Goal: Contribute content: Add original content to the website for others to see

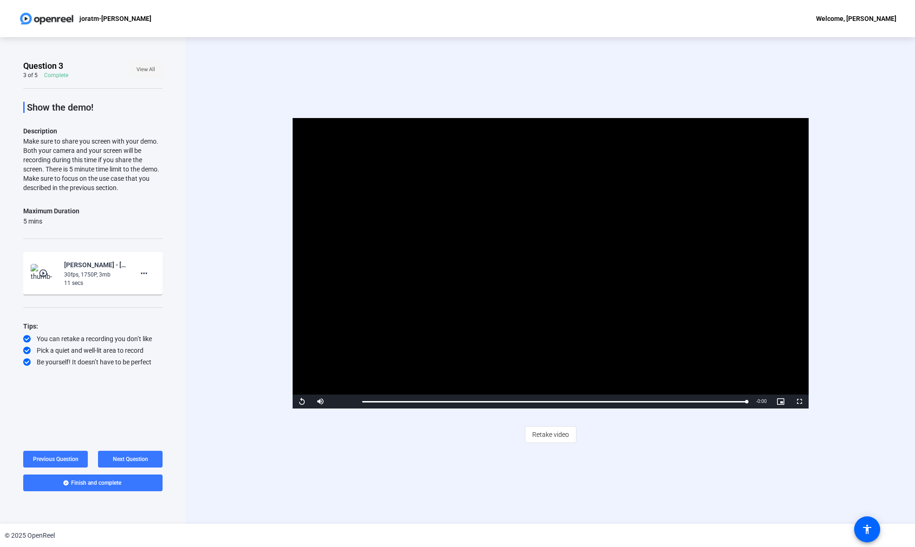
click at [147, 73] on span "View All" at bounding box center [146, 70] width 19 height 14
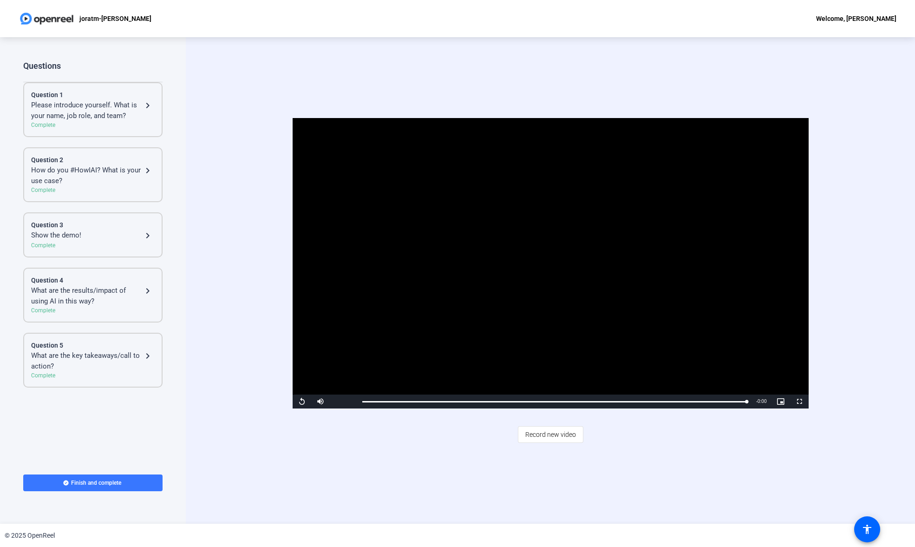
click at [94, 109] on div "Please introduce yourself. What is your name, job role, and team?" at bounding box center [86, 110] width 111 height 21
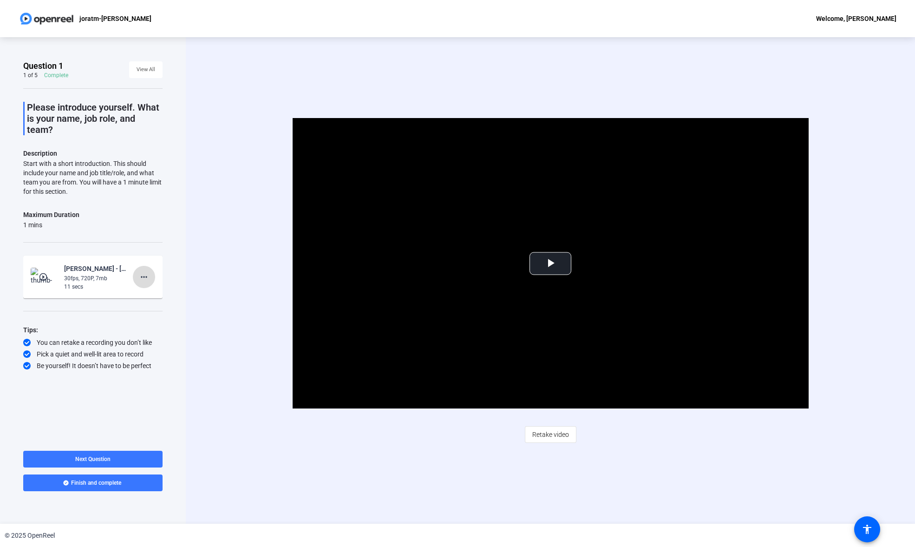
click at [143, 276] on mat-icon "more_horiz" at bounding box center [143, 276] width 11 height 11
click at [163, 293] on span "Delete clip" at bounding box center [158, 295] width 37 height 11
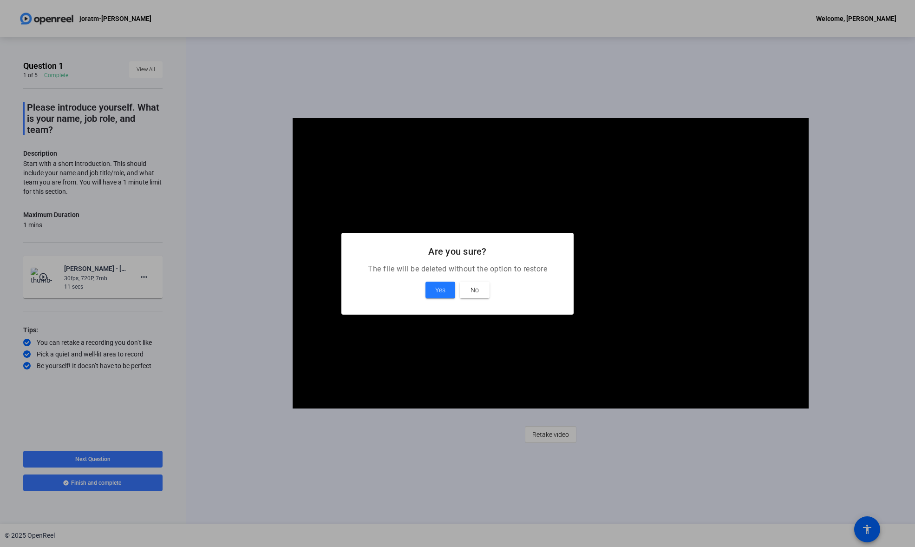
click at [424, 287] on div "Yes No" at bounding box center [458, 290] width 210 height 17
click at [436, 289] on span "Yes" at bounding box center [440, 289] width 10 height 11
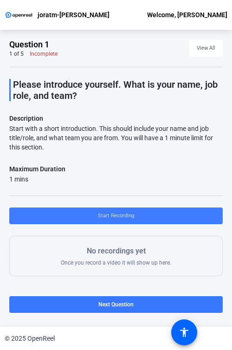
click at [115, 216] on span "Start Recording" at bounding box center [116, 216] width 36 height 14
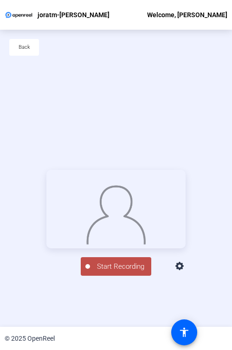
click at [110, 272] on span "Start Recording" at bounding box center [120, 267] width 61 height 11
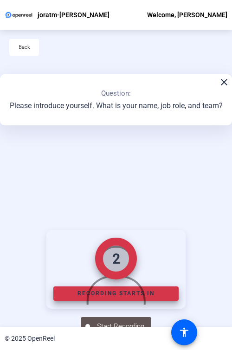
scroll to position [116, 0]
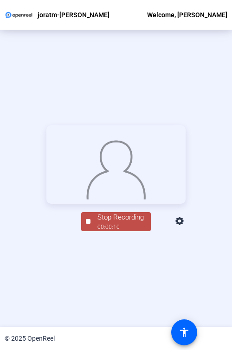
click at [113, 231] on div "00:00:10" at bounding box center [121, 227] width 46 height 8
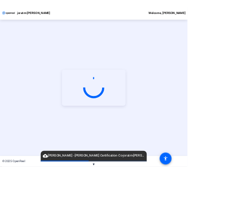
scroll to position [0, 0]
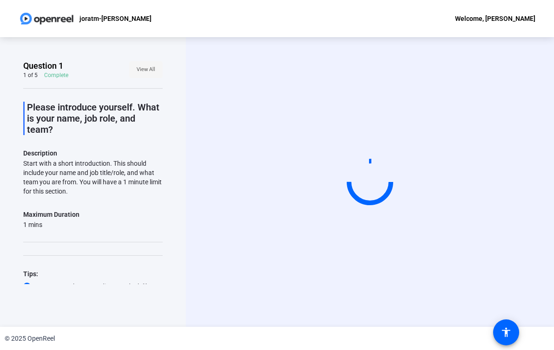
click at [151, 67] on span "View All" at bounding box center [146, 70] width 19 height 14
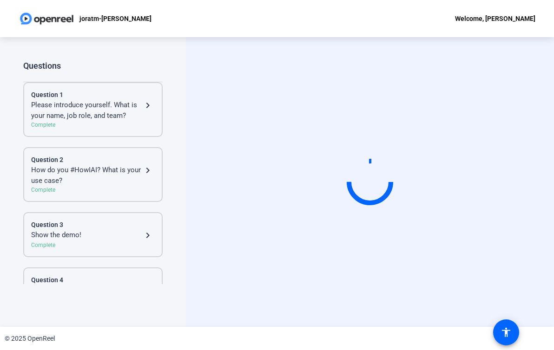
click at [89, 173] on div "How do you #HowIAI? What is your use case?" at bounding box center [86, 175] width 111 height 21
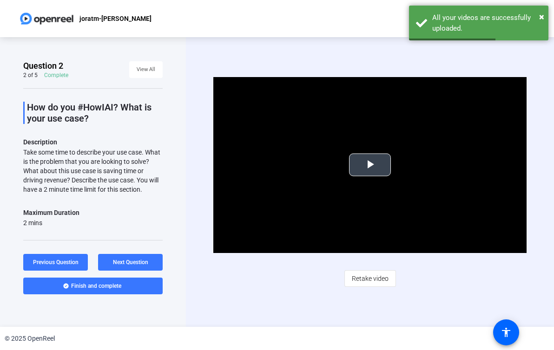
click at [370, 165] on span "Video Player" at bounding box center [370, 165] width 0 height 0
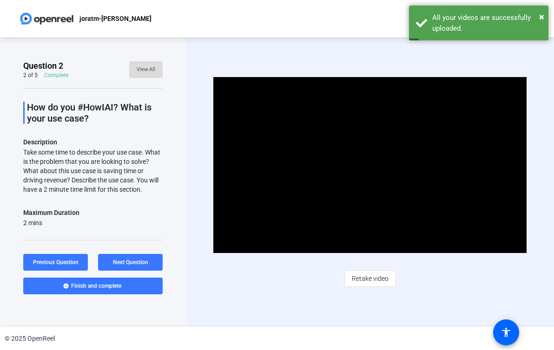
click at [139, 66] on span "View All" at bounding box center [146, 70] width 19 height 14
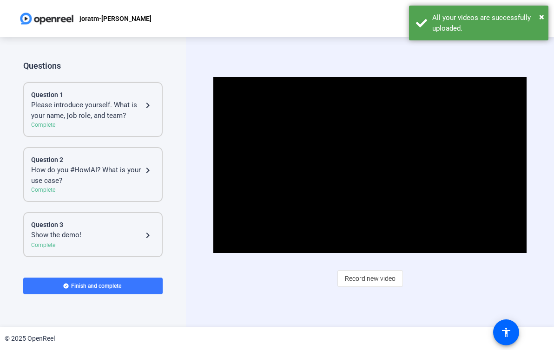
click at [101, 108] on div "Please introduce yourself. What is your name, job role, and team?" at bounding box center [86, 110] width 111 height 21
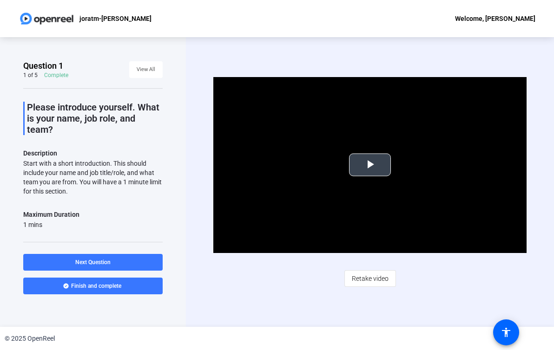
click at [370, 165] on span "Video Player" at bounding box center [370, 165] width 0 height 0
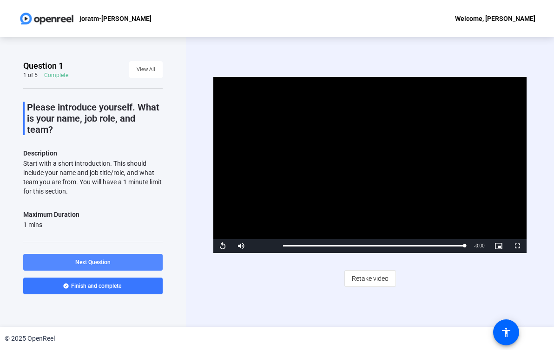
click at [87, 263] on span "Next Question" at bounding box center [92, 262] width 35 height 7
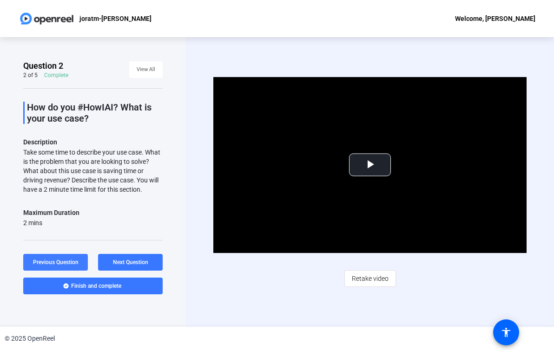
click at [66, 263] on span "Previous Question" at bounding box center [56, 262] width 46 height 7
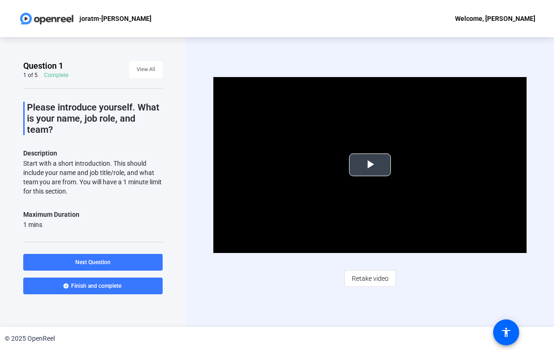
click at [370, 165] on span "Video Player" at bounding box center [370, 165] width 0 height 0
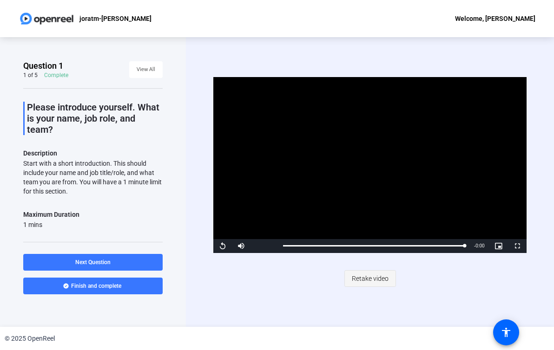
click at [366, 276] on span "Retake video" at bounding box center [370, 279] width 37 height 18
click at [366, 276] on div "Video Player is loading. Play Video Replay Mute Current Time 0:11 / Duration 0:…" at bounding box center [370, 182] width 368 height 290
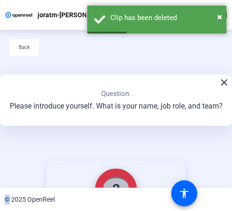
scroll to position [116, 0]
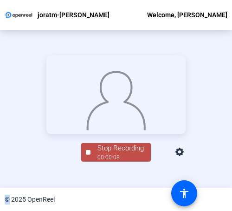
click at [114, 130] on img at bounding box center [116, 98] width 60 height 63
click at [113, 134] on div at bounding box center [115, 94] width 139 height 79
click at [118, 126] on img at bounding box center [116, 98] width 60 height 63
click at [113, 130] on img at bounding box center [116, 98] width 60 height 63
click at [129, 153] on div "Stop Recording" at bounding box center [121, 148] width 46 height 11
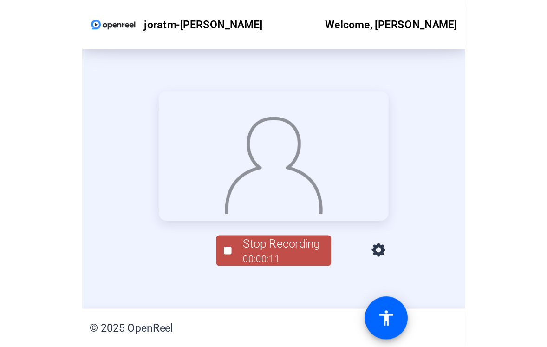
scroll to position [0, 0]
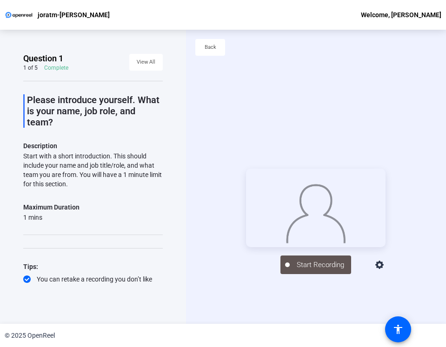
click at [1, 93] on div "Question 1 1 of 5 Complete View All Please introduce yourself. What is your nam…" at bounding box center [93, 177] width 186 height 294
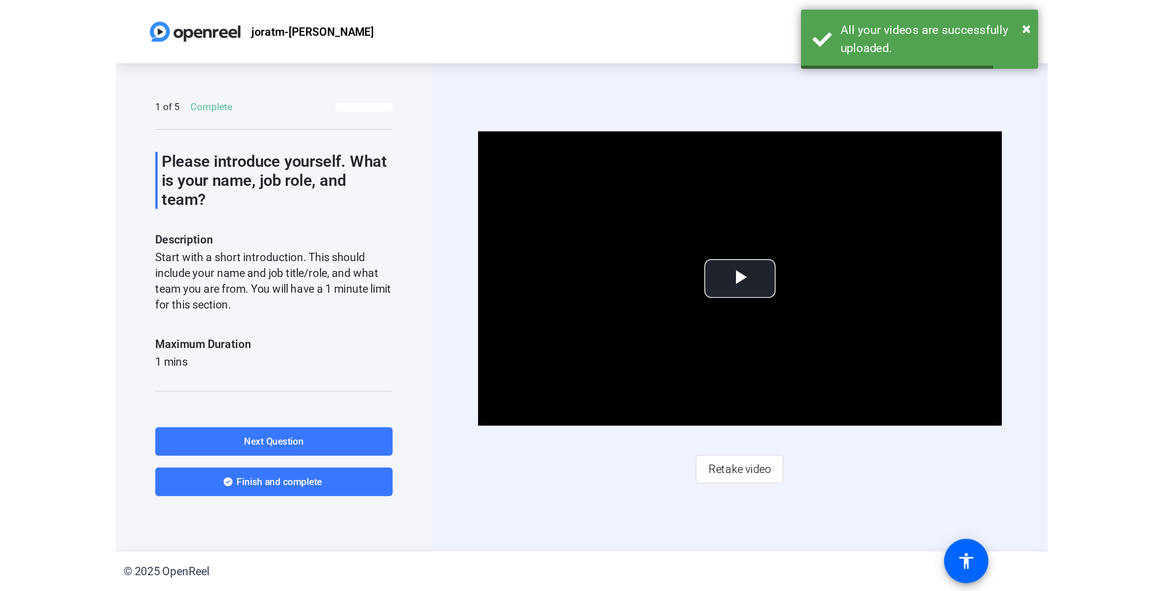
scroll to position [8, 0]
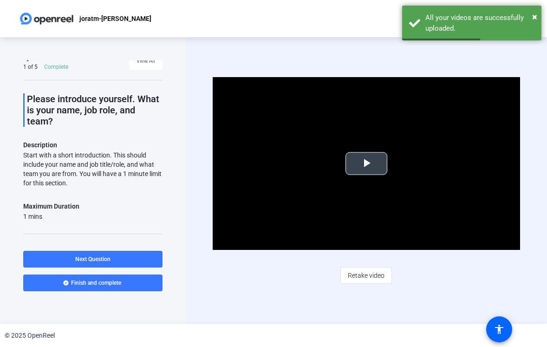
click at [367, 164] on span "Video Player" at bounding box center [367, 164] width 0 height 0
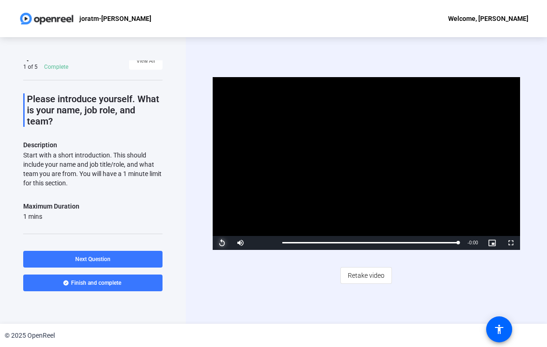
click at [220, 243] on span "Video Player" at bounding box center [222, 243] width 19 height 0
click at [221, 243] on span "Video Player" at bounding box center [222, 243] width 19 height 0
click at [104, 257] on span "Next Question" at bounding box center [92, 259] width 35 height 7
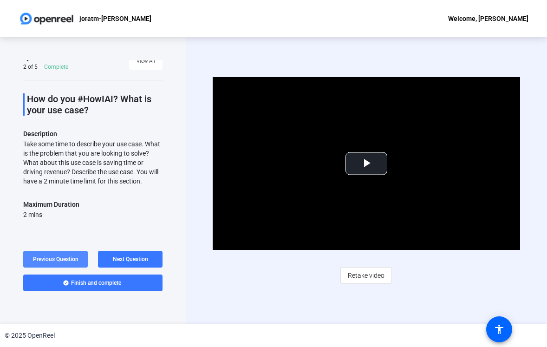
click at [73, 259] on span "Previous Question" at bounding box center [56, 259] width 46 height 7
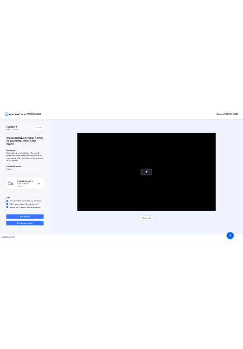
scroll to position [0, 0]
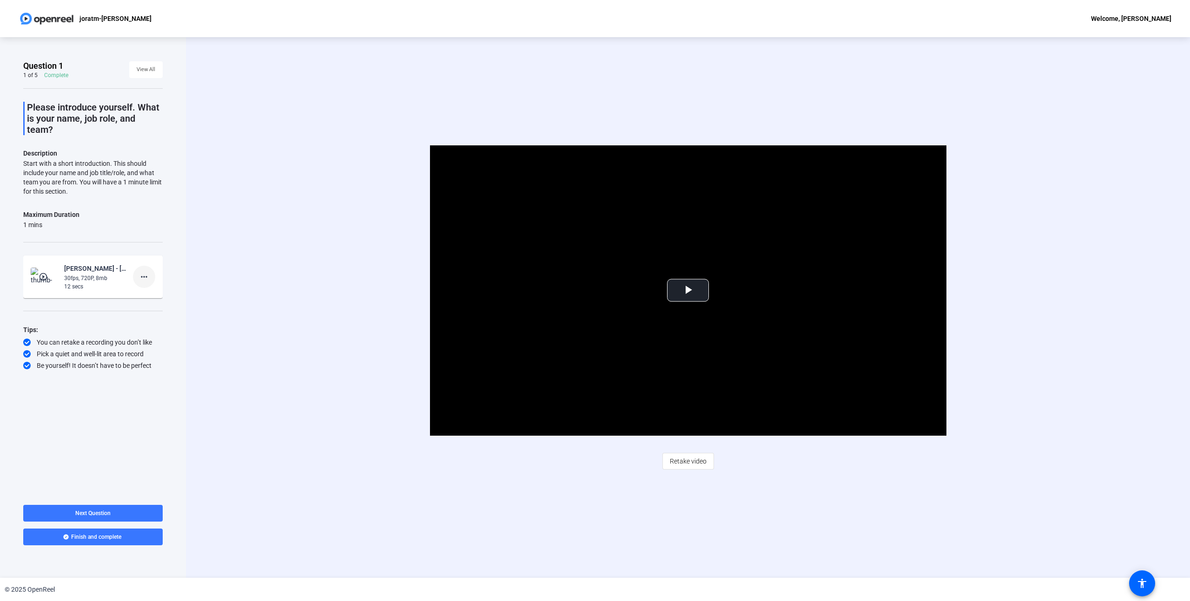
click at [146, 279] on mat-icon "more_horiz" at bounding box center [143, 276] width 11 height 11
click at [160, 292] on span "Delete clip" at bounding box center [158, 295] width 37 height 11
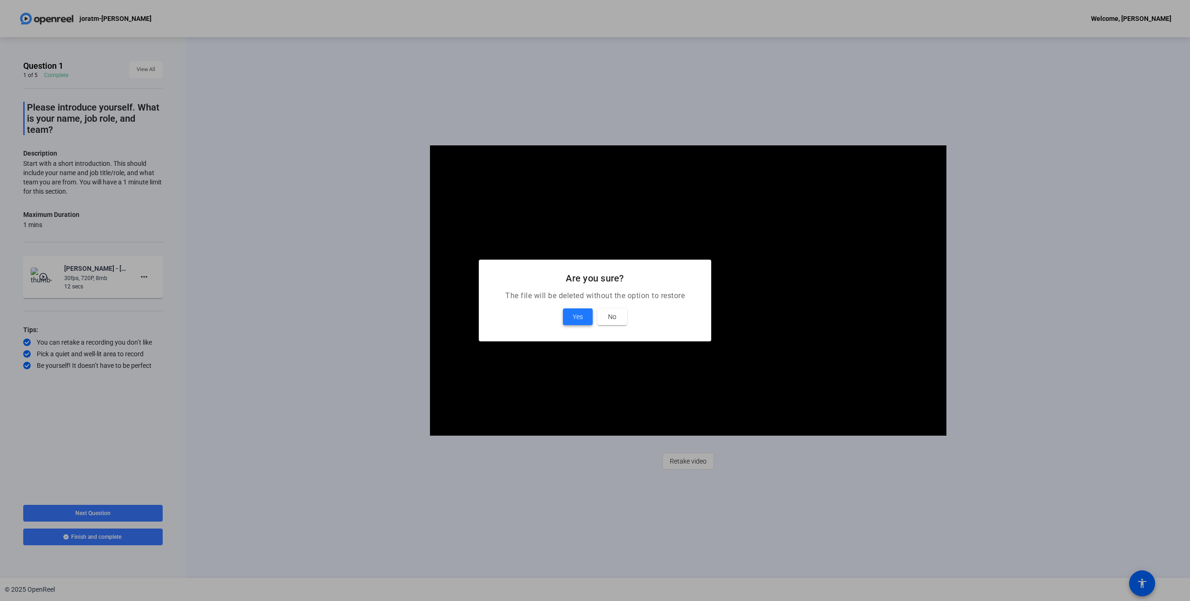
click at [572, 318] on span at bounding box center [578, 317] width 30 height 22
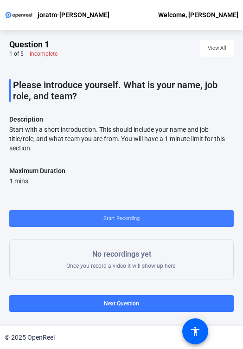
click at [119, 216] on span "Start Recording" at bounding box center [122, 219] width 36 height 14
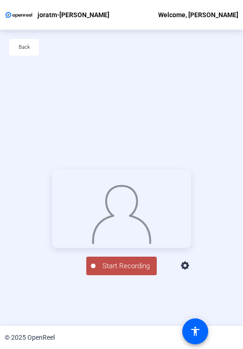
click at [122, 272] on span "Start Recording" at bounding box center [126, 266] width 61 height 11
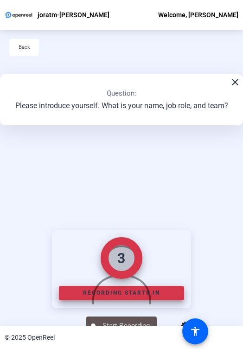
scroll to position [105, 0]
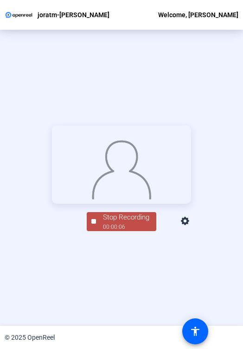
click at [120, 231] on div "00:00:06" at bounding box center [126, 227] width 46 height 8
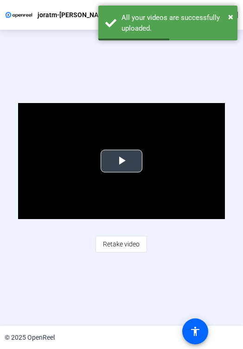
click at [122, 161] on span "Video Player" at bounding box center [122, 161] width 0 height 0
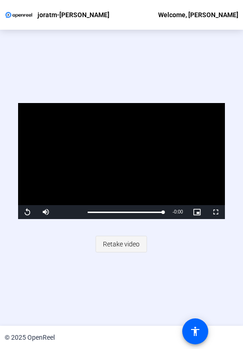
click at [116, 245] on span "Retake video" at bounding box center [121, 245] width 37 height 18
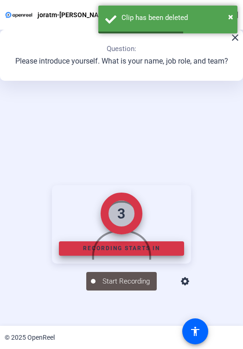
scroll to position [105, 0]
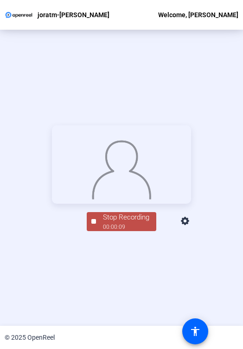
click at [118, 223] on div "Stop Recording" at bounding box center [126, 217] width 46 height 11
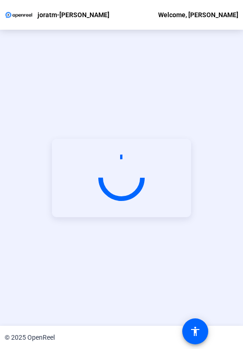
scroll to position [45, 0]
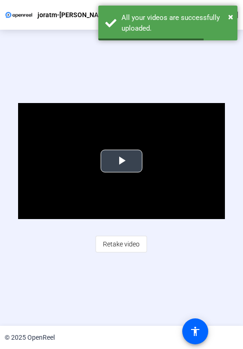
click at [122, 161] on span "Video Player" at bounding box center [122, 161] width 0 height 0
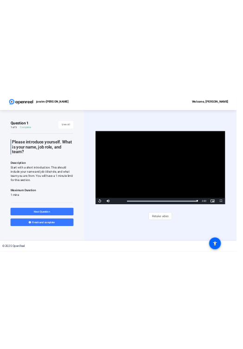
scroll to position [0, 0]
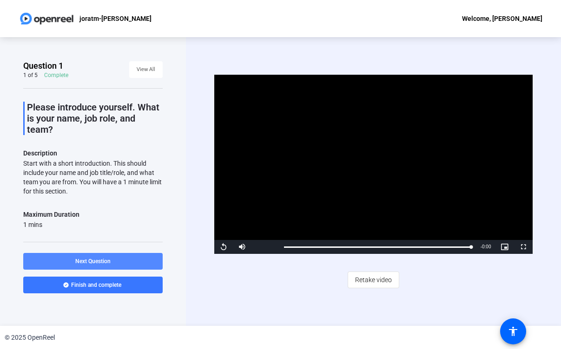
click at [85, 258] on span "Next Question" at bounding box center [92, 261] width 35 height 7
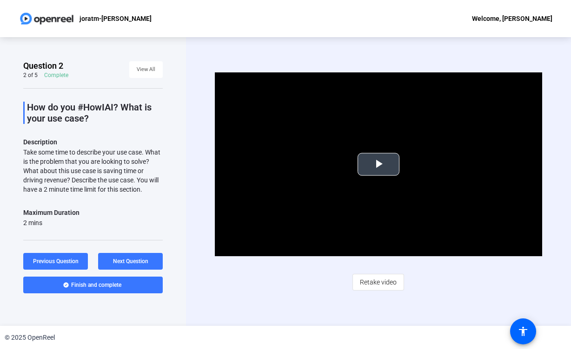
click at [378, 164] on span "Video Player" at bounding box center [378, 164] width 0 height 0
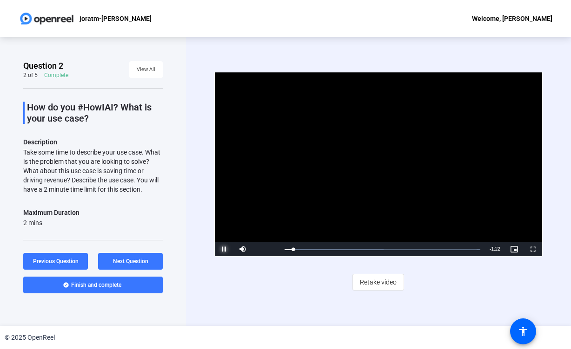
click at [223, 250] on span "Video Player" at bounding box center [224, 250] width 19 height 0
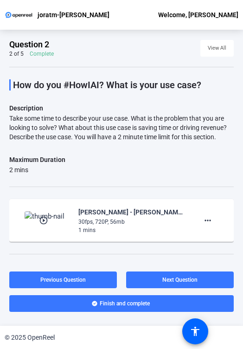
scroll to position [51, 0]
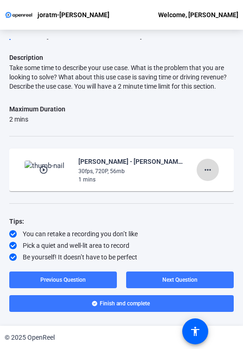
click at [210, 168] on mat-icon "more_horiz" at bounding box center [208, 169] width 11 height 11
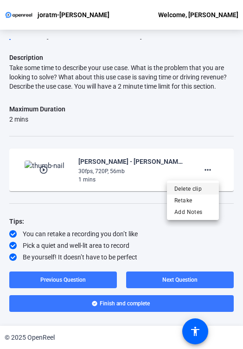
click at [185, 188] on span "Delete clip" at bounding box center [193, 189] width 37 height 11
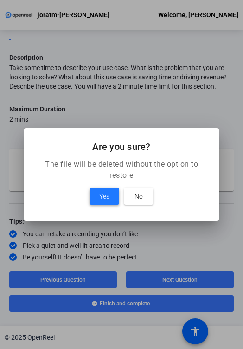
click at [108, 195] on span "Yes" at bounding box center [104, 196] width 10 height 11
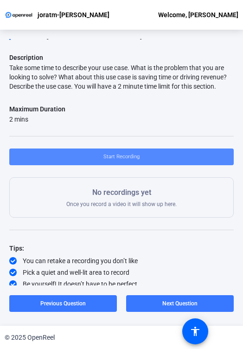
click at [122, 155] on span "Start Recording" at bounding box center [122, 157] width 36 height 14
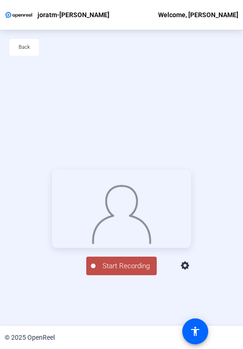
scroll to position [45, 0]
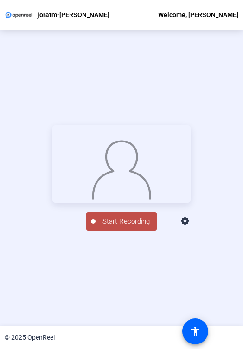
click at [117, 227] on span "Start Recording" at bounding box center [126, 222] width 61 height 11
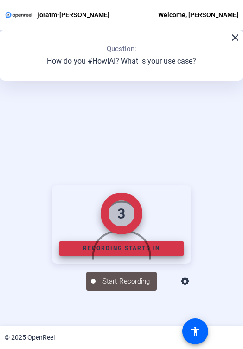
scroll to position [105, 0]
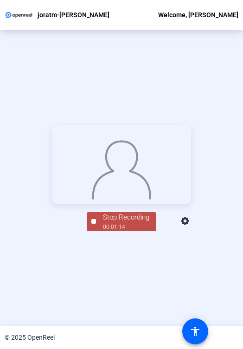
click at [137, 223] on div "Stop Recording" at bounding box center [126, 217] width 46 height 11
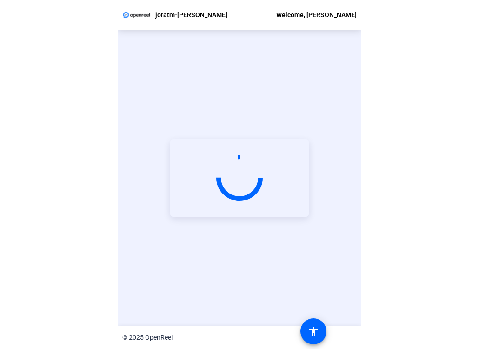
scroll to position [45, 0]
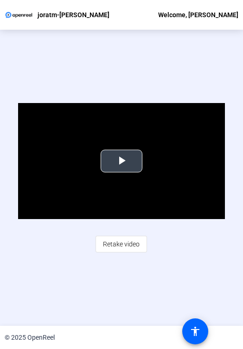
click at [122, 161] on span "Video Player" at bounding box center [122, 161] width 0 height 0
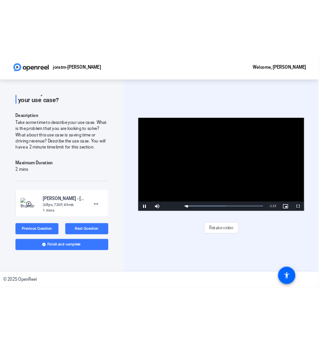
scroll to position [0, 0]
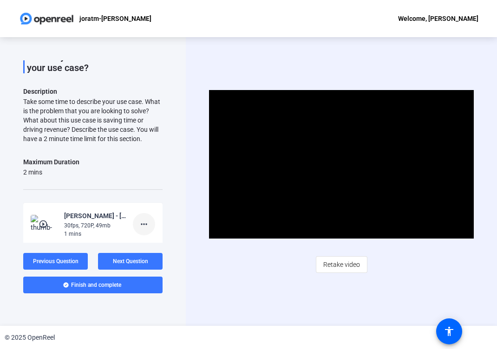
click at [144, 224] on mat-icon "more_horiz" at bounding box center [143, 224] width 11 height 11
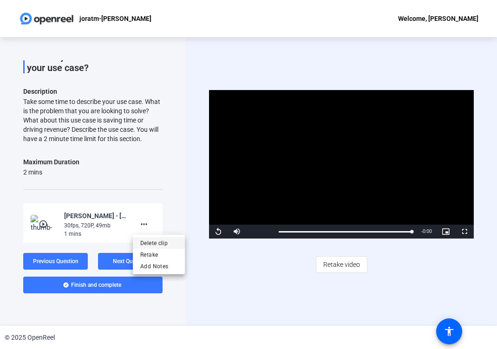
click at [158, 245] on span "Delete clip" at bounding box center [158, 243] width 37 height 11
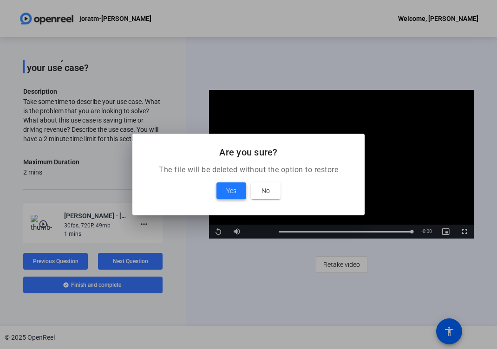
click at [229, 192] on span "Yes" at bounding box center [231, 190] width 10 height 11
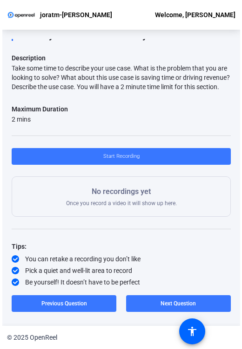
scroll to position [50, 0]
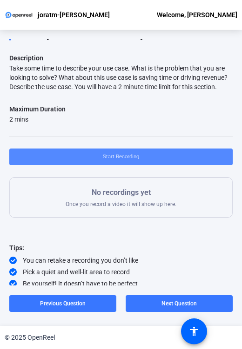
click at [121, 155] on span "Start Recording" at bounding box center [121, 157] width 36 height 14
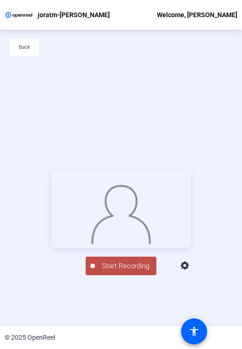
click at [115, 272] on span "Start Recording" at bounding box center [125, 266] width 61 height 11
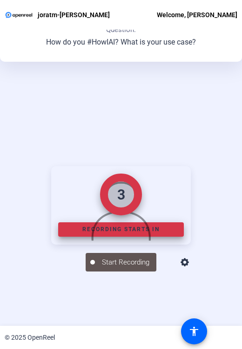
scroll to position [105, 0]
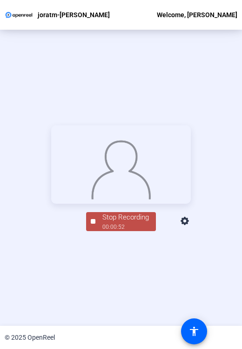
click at [138, 223] on div "Stop Recording" at bounding box center [125, 217] width 46 height 11
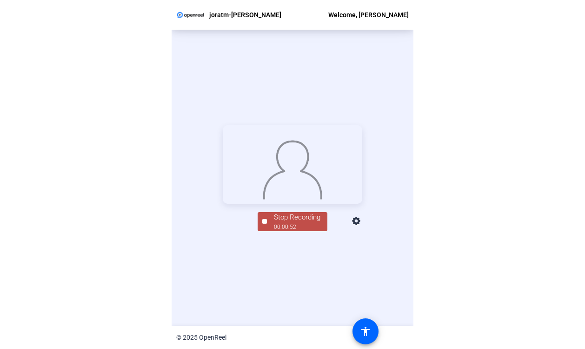
scroll to position [45, 0]
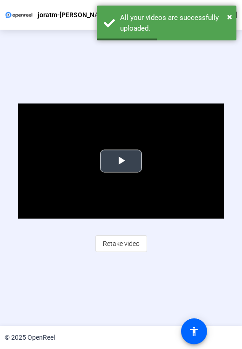
click at [121, 161] on span "Video Player" at bounding box center [121, 161] width 0 height 0
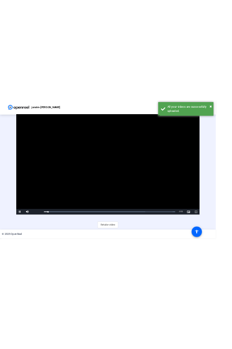
scroll to position [0, 0]
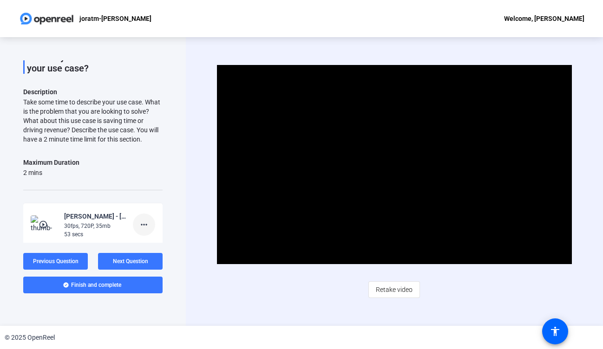
click at [140, 222] on mat-icon "more_horiz" at bounding box center [143, 224] width 11 height 11
click at [157, 242] on span "Delete clip" at bounding box center [158, 243] width 37 height 11
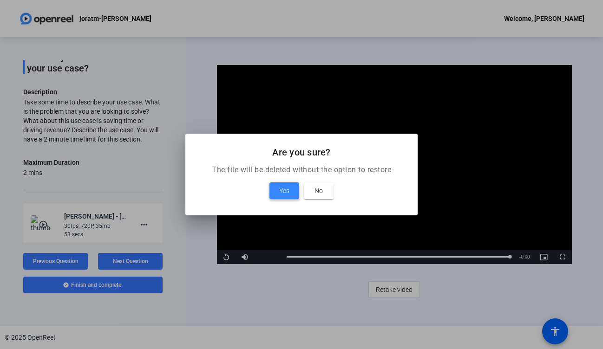
click at [289, 185] on span "Yes" at bounding box center [284, 190] width 10 height 11
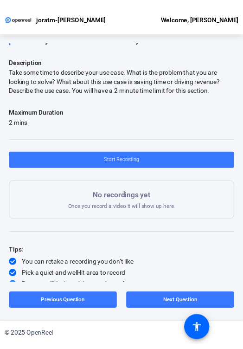
scroll to position [49, 0]
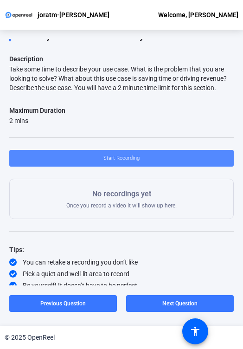
click at [120, 158] on span "Start Recording" at bounding box center [122, 158] width 36 height 14
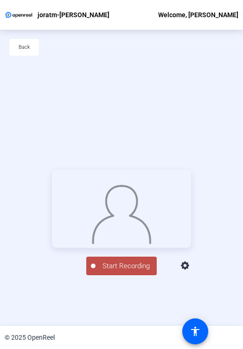
scroll to position [45, 0]
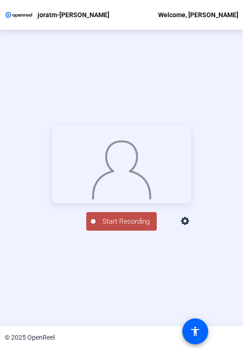
click at [119, 227] on span "Start Recording" at bounding box center [126, 222] width 61 height 11
click at [124, 231] on div "00:01:09" at bounding box center [126, 227] width 46 height 8
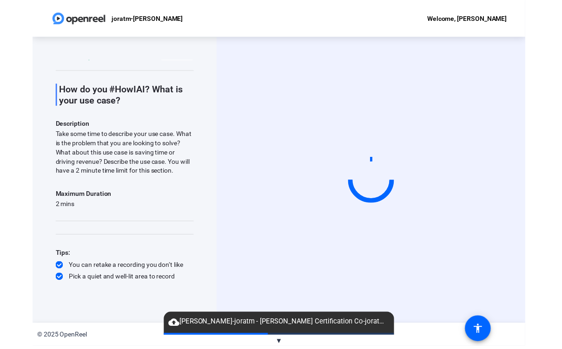
scroll to position [0, 0]
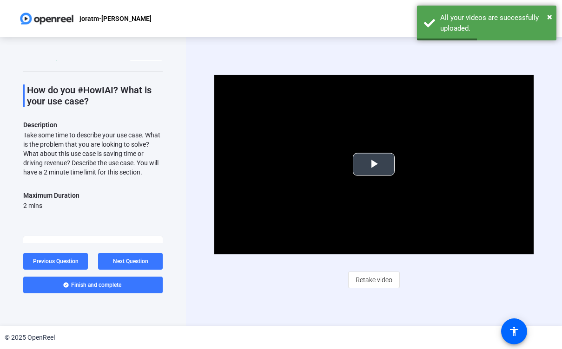
click at [374, 164] on span "Video Player" at bounding box center [374, 164] width 0 height 0
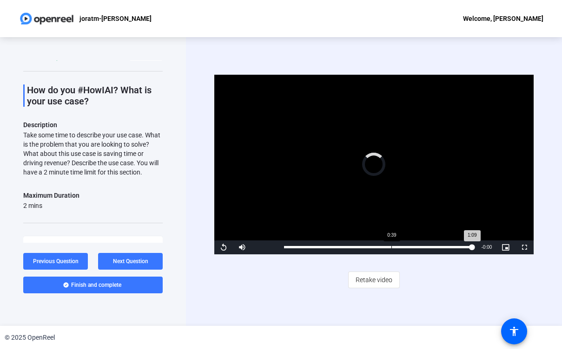
click at [391, 247] on div "Loaded : 100.00% 0:39 1:09" at bounding box center [378, 247] width 188 height 2
click at [222, 248] on span "Video Player" at bounding box center [223, 248] width 19 height 0
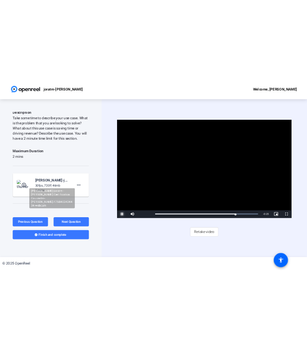
scroll to position [88, 0]
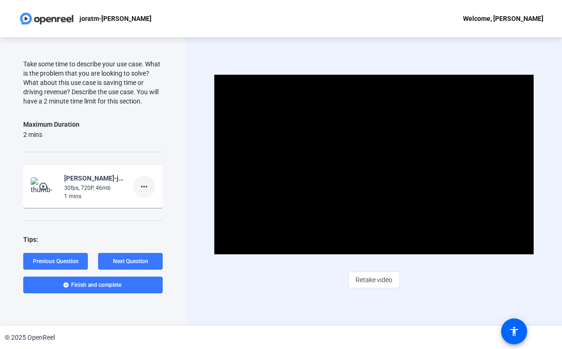
click at [147, 188] on mat-icon "more_horiz" at bounding box center [143, 186] width 11 height 11
click at [153, 205] on span "Delete clip" at bounding box center [158, 205] width 37 height 11
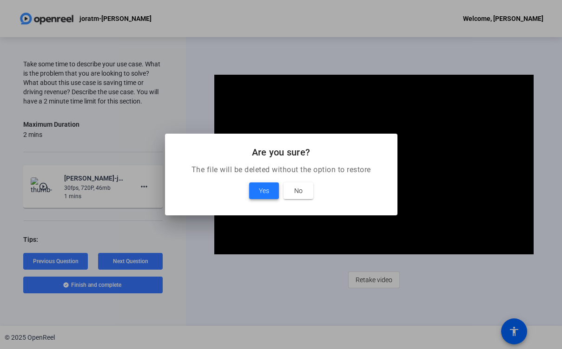
click at [264, 194] on span "Yes" at bounding box center [264, 190] width 10 height 11
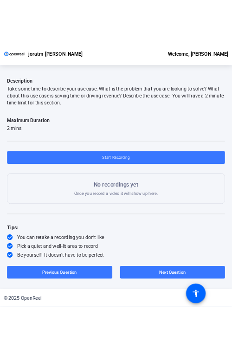
scroll to position [58, 0]
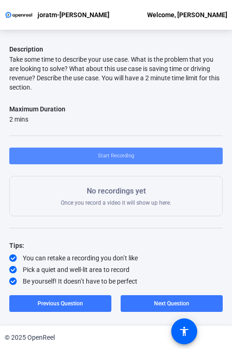
click at [114, 158] on span "Start Recording" at bounding box center [116, 156] width 36 height 14
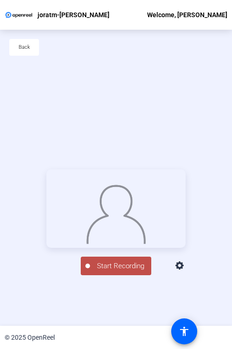
click at [114, 272] on span "Start Recording" at bounding box center [120, 266] width 61 height 11
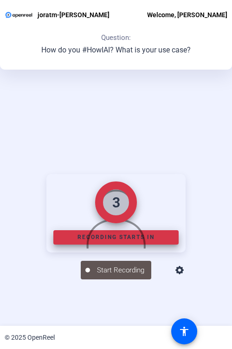
scroll to position [105, 0]
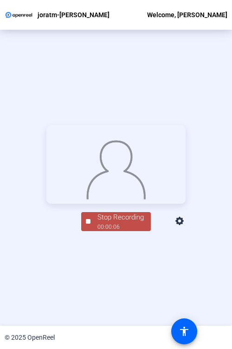
click at [118, 231] on div "00:00:06" at bounding box center [121, 227] width 46 height 8
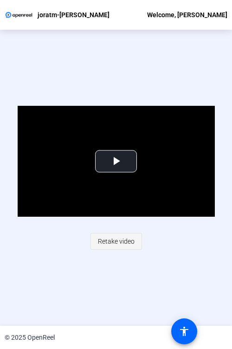
click at [112, 240] on span "Retake video" at bounding box center [116, 242] width 37 height 18
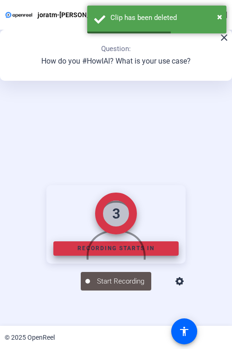
scroll to position [105, 0]
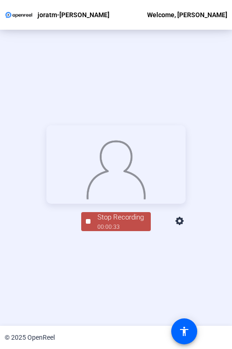
click at [119, 231] on div "00:00:33" at bounding box center [121, 227] width 46 height 8
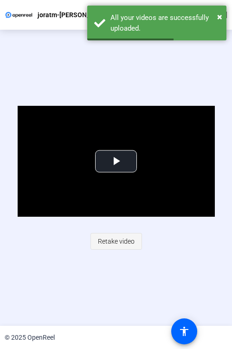
click at [109, 242] on span "Retake video" at bounding box center [116, 242] width 37 height 18
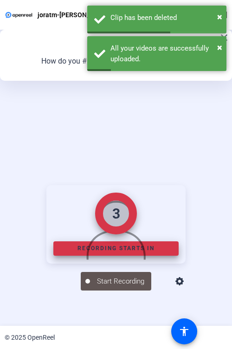
scroll to position [105, 0]
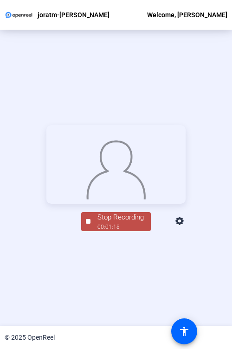
click at [118, 231] on div "00:01:18" at bounding box center [121, 227] width 46 height 8
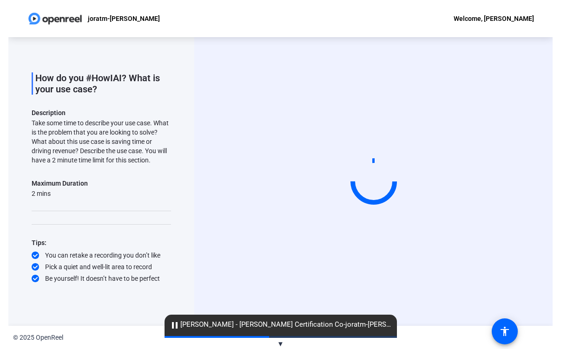
scroll to position [29, 0]
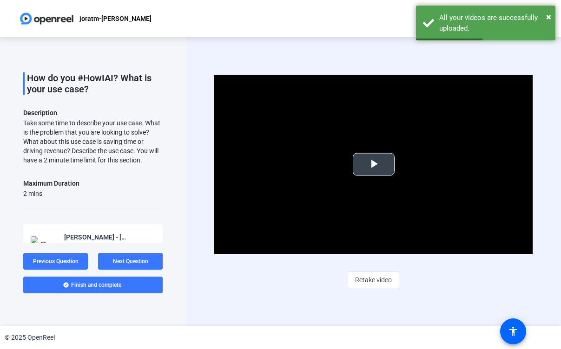
click at [374, 164] on span "Video Player" at bounding box center [374, 164] width 0 height 0
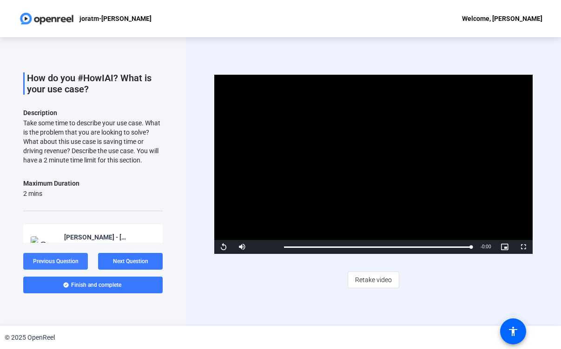
click at [70, 259] on span "Previous Question" at bounding box center [56, 261] width 46 height 7
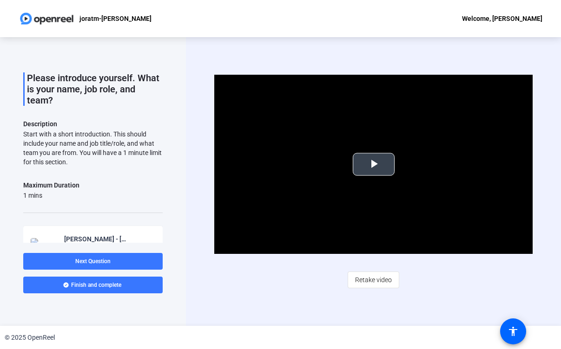
click at [374, 164] on span "Video Player" at bounding box center [374, 164] width 0 height 0
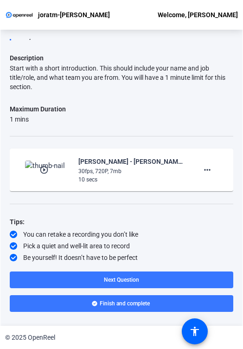
scroll to position [62, 0]
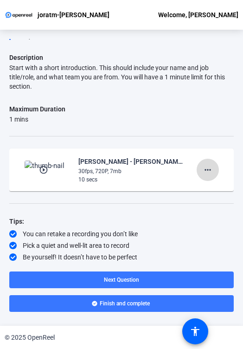
click at [207, 171] on mat-icon "more_horiz" at bounding box center [208, 169] width 11 height 11
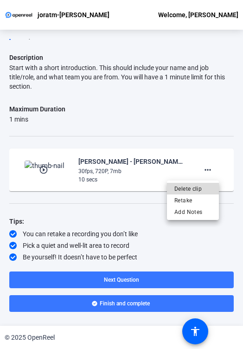
click at [188, 185] on span "Delete clip" at bounding box center [193, 189] width 37 height 11
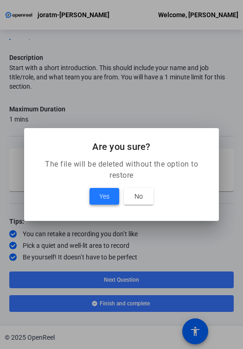
click at [117, 199] on span at bounding box center [105, 196] width 30 height 22
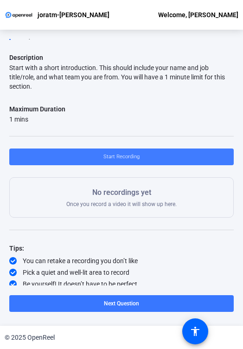
click at [121, 157] on span "Start Recording" at bounding box center [122, 157] width 36 height 14
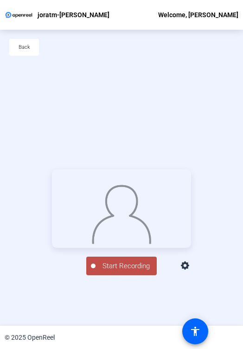
scroll to position [45, 0]
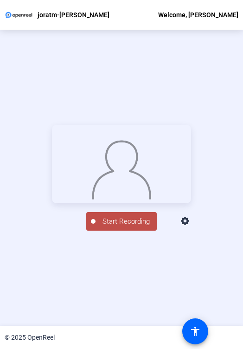
click at [118, 227] on span "Start Recording" at bounding box center [126, 222] width 61 height 11
click at [119, 231] on div "00:00:11" at bounding box center [126, 227] width 46 height 8
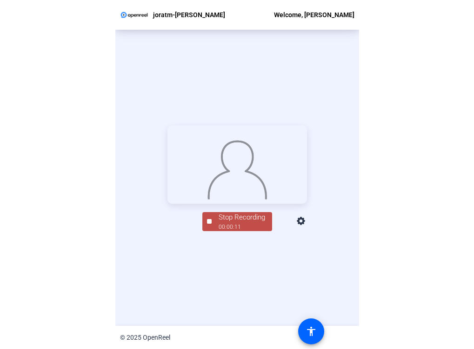
scroll to position [45, 0]
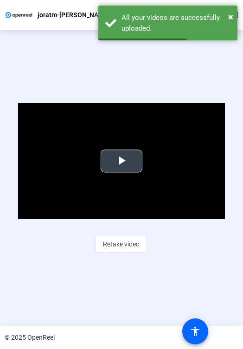
click at [122, 161] on span "Video Player" at bounding box center [122, 161] width 0 height 0
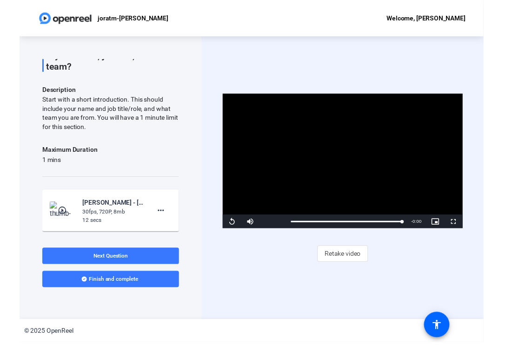
scroll to position [0, 0]
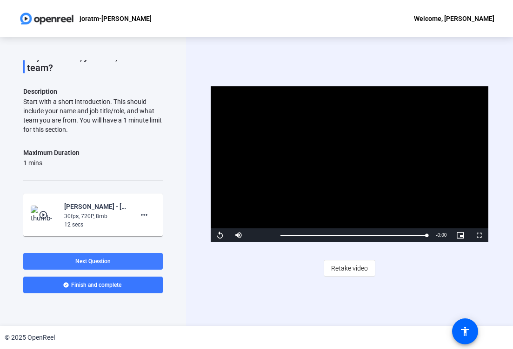
click at [95, 260] on span "Next Question" at bounding box center [92, 261] width 35 height 7
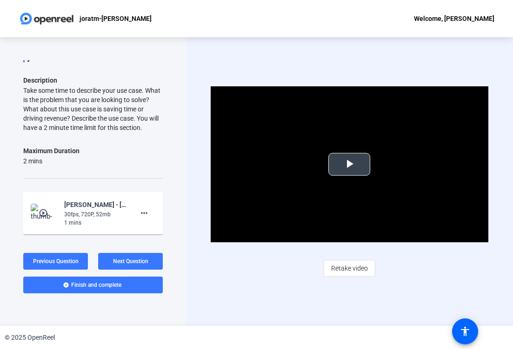
click at [349, 164] on span "Video Player" at bounding box center [349, 164] width 0 height 0
click at [130, 260] on span "Next Question" at bounding box center [130, 261] width 35 height 7
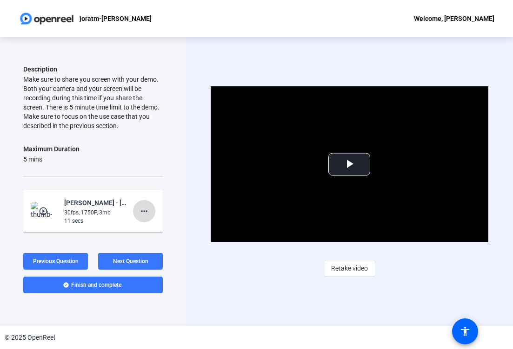
click at [145, 209] on mat-icon "more_horiz" at bounding box center [143, 211] width 11 height 11
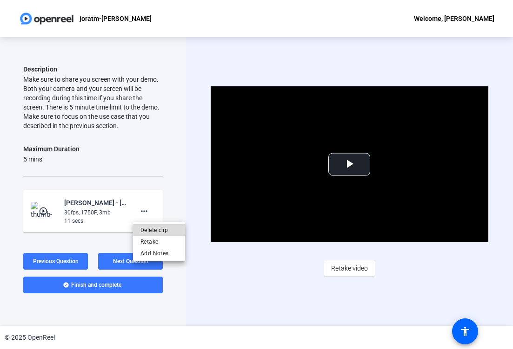
click at [158, 227] on span "Delete clip" at bounding box center [158, 230] width 37 height 11
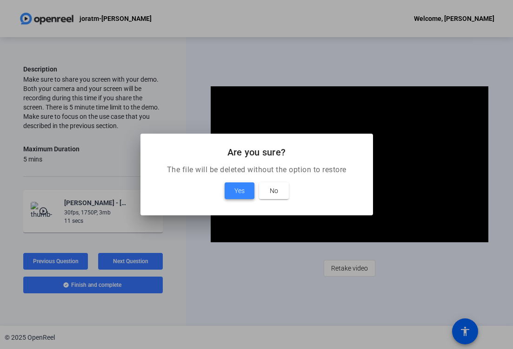
click at [234, 188] on span "Yes" at bounding box center [239, 190] width 10 height 11
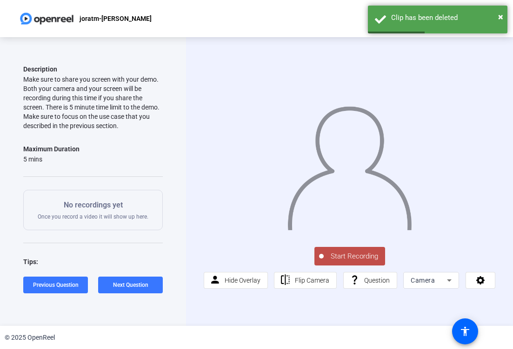
click at [420, 276] on div "Camera" at bounding box center [428, 280] width 36 height 11
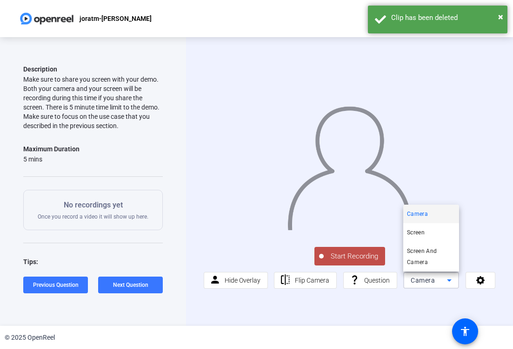
click at [125, 280] on div at bounding box center [256, 174] width 513 height 349
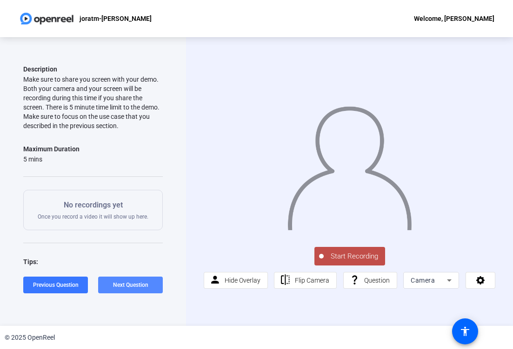
click at [125, 286] on span "Next Question" at bounding box center [130, 285] width 35 height 7
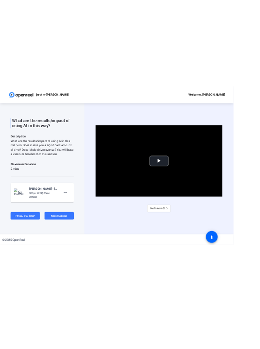
scroll to position [73, 0]
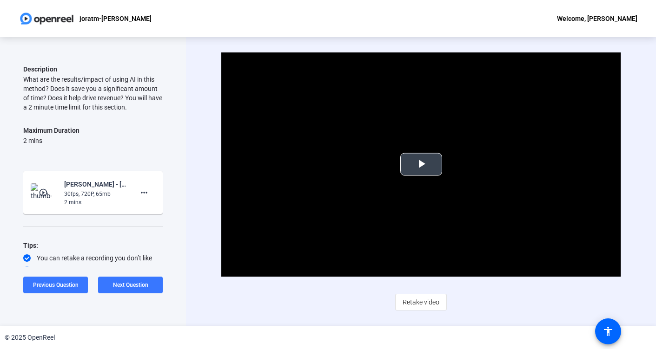
click at [421, 164] on span "Video Player" at bounding box center [421, 164] width 0 height 0
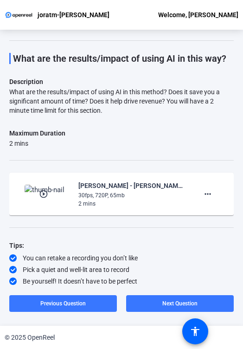
scroll to position [27, 0]
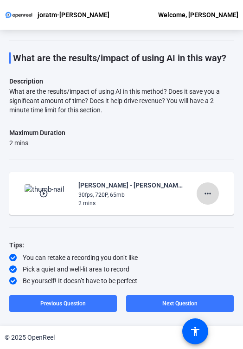
click at [205, 194] on mat-icon "more_horiz" at bounding box center [208, 193] width 11 height 11
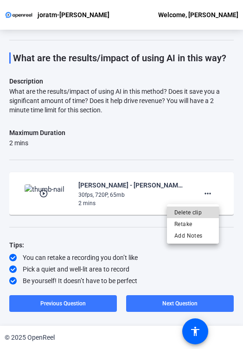
click at [187, 213] on span "Delete clip" at bounding box center [193, 212] width 37 height 11
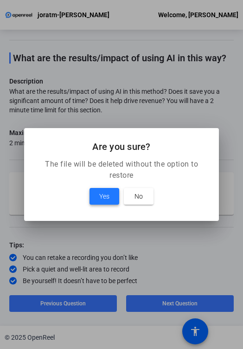
click at [100, 196] on span "Yes" at bounding box center [104, 196] width 10 height 11
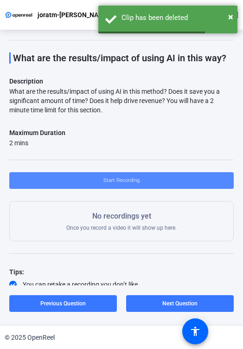
click at [117, 181] on span "Start Recording" at bounding box center [122, 181] width 36 height 14
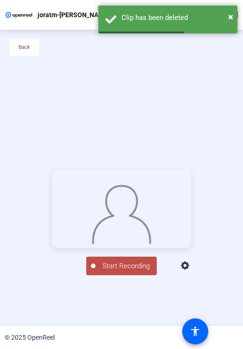
scroll to position [45, 0]
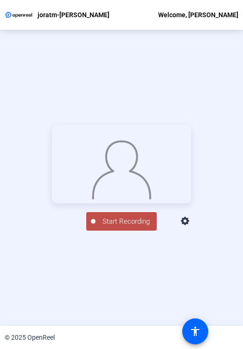
click at [111, 227] on span "Start Recording" at bounding box center [126, 222] width 61 height 11
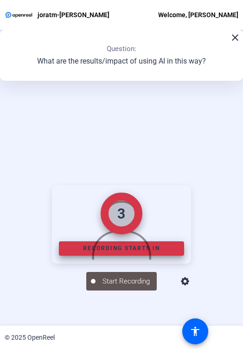
scroll to position [105, 0]
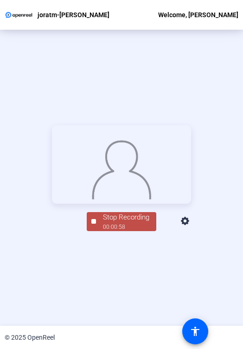
click at [129, 223] on div "Stop Recording" at bounding box center [126, 217] width 46 height 11
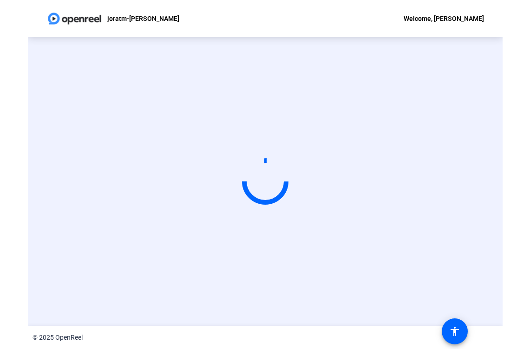
scroll to position [0, 0]
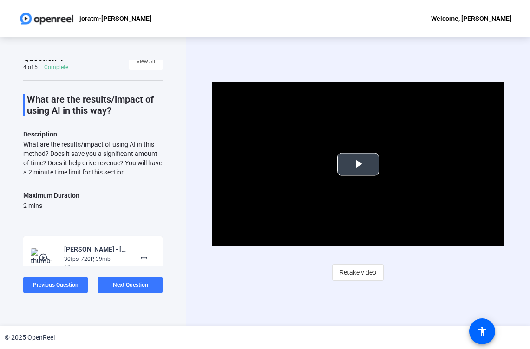
click at [358, 164] on span "Video Player" at bounding box center [358, 164] width 0 height 0
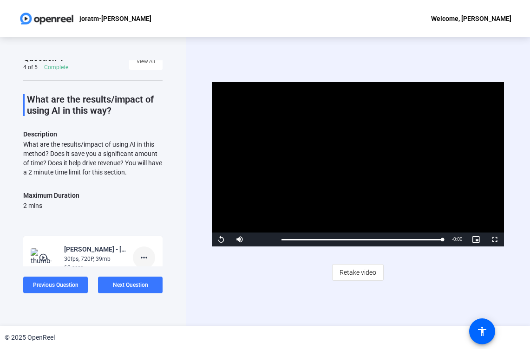
click at [146, 262] on mat-icon "more_horiz" at bounding box center [143, 257] width 11 height 11
click at [158, 277] on span "Delete clip" at bounding box center [158, 276] width 37 height 11
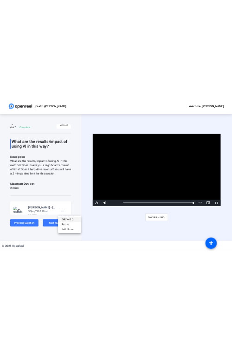
scroll to position [10, 0]
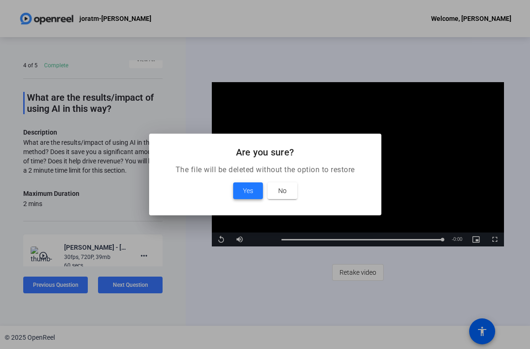
click at [245, 190] on span "Yes" at bounding box center [248, 190] width 10 height 11
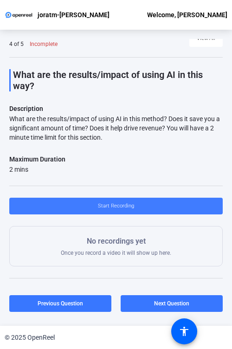
click at [112, 206] on span "Start Recording" at bounding box center [116, 206] width 36 height 14
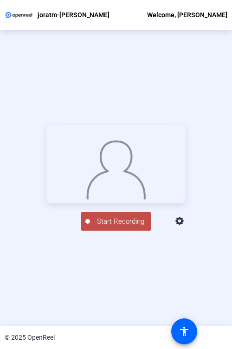
click at [111, 227] on span "Start Recording" at bounding box center [120, 222] width 61 height 11
click at [117, 223] on div "Stop Recording" at bounding box center [121, 217] width 46 height 11
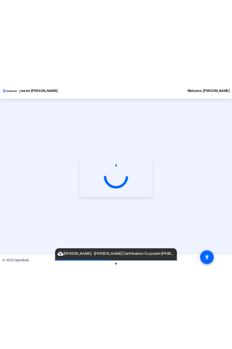
scroll to position [0, 0]
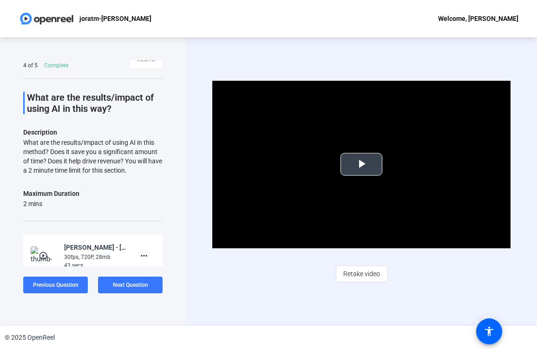
click at [362, 164] on span "Video Player" at bounding box center [362, 164] width 0 height 0
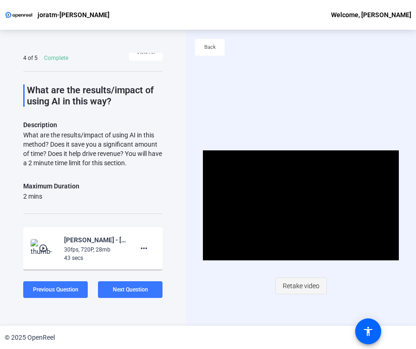
click at [292, 289] on span "Retake video" at bounding box center [301, 286] width 37 height 18
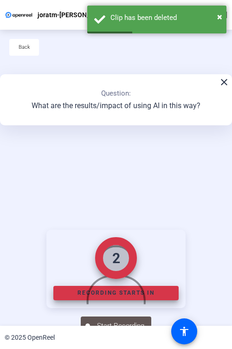
scroll to position [105, 0]
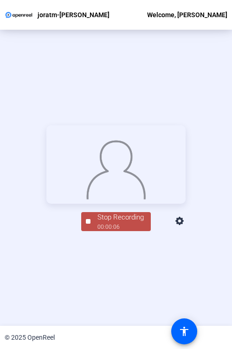
click at [132, 231] on div "00:00:06" at bounding box center [121, 227] width 46 height 8
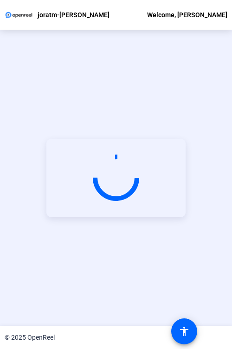
scroll to position [45, 0]
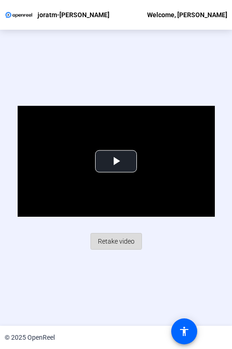
click at [114, 239] on span "Retake video" at bounding box center [116, 242] width 37 height 18
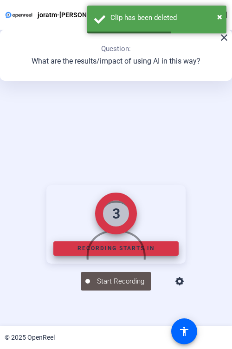
scroll to position [105, 0]
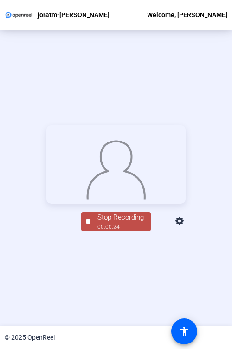
click at [126, 231] on div "00:00:24" at bounding box center [121, 227] width 46 height 8
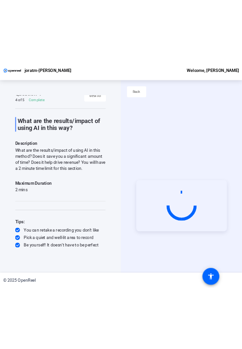
scroll to position [0, 0]
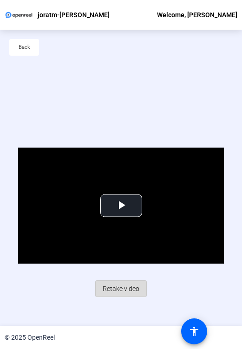
click at [117, 283] on span "Retake video" at bounding box center [121, 289] width 37 height 18
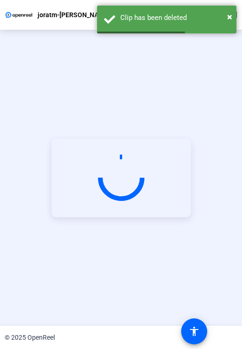
scroll to position [105, 0]
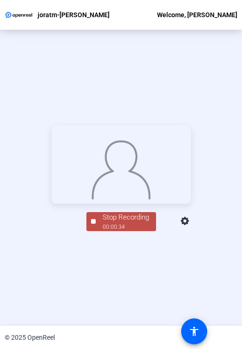
click at [108, 223] on div "Stop Recording" at bounding box center [126, 217] width 46 height 11
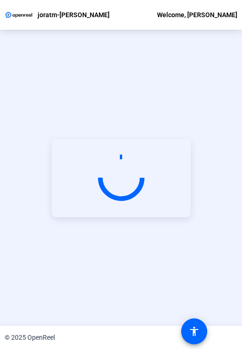
scroll to position [45, 0]
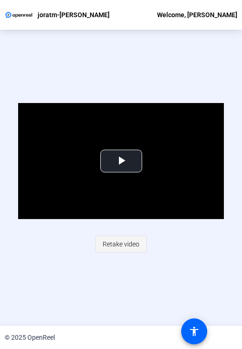
click at [114, 244] on span "Retake video" at bounding box center [121, 245] width 37 height 18
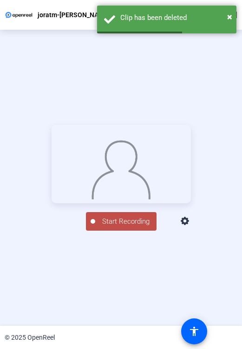
scroll to position [105, 0]
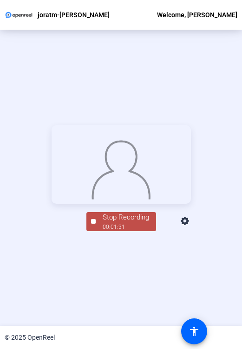
click at [116, 231] on div "00:01:31" at bounding box center [126, 227] width 46 height 8
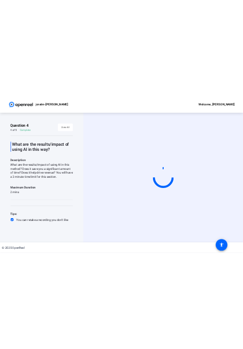
scroll to position [0, 0]
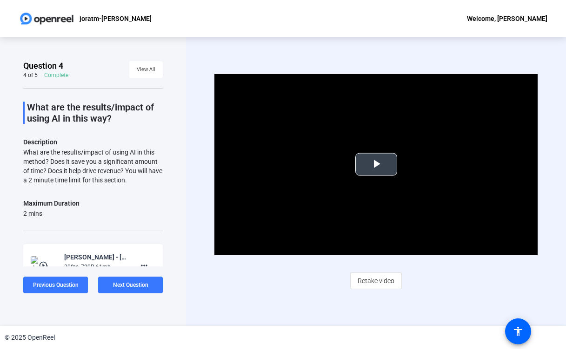
click at [376, 164] on span "Video Player" at bounding box center [376, 164] width 0 height 0
click at [134, 286] on span "Next Question" at bounding box center [130, 285] width 35 height 7
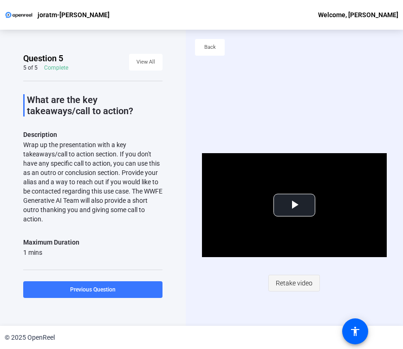
click at [301, 280] on span "Retake video" at bounding box center [294, 284] width 37 height 18
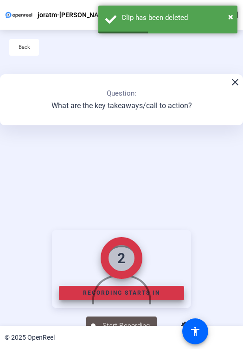
scroll to position [105, 0]
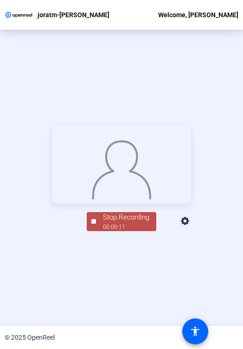
click at [126, 231] on div "00:00:11" at bounding box center [126, 227] width 46 height 8
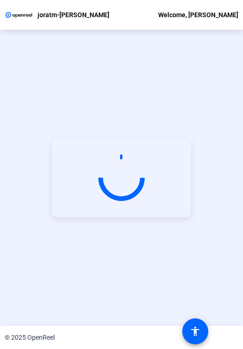
scroll to position [45, 0]
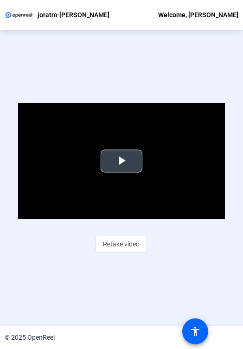
click at [122, 161] on span "Video Player" at bounding box center [122, 161] width 0 height 0
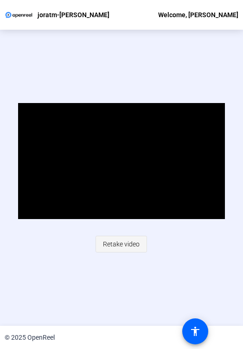
click at [117, 245] on span "Retake video" at bounding box center [121, 245] width 37 height 18
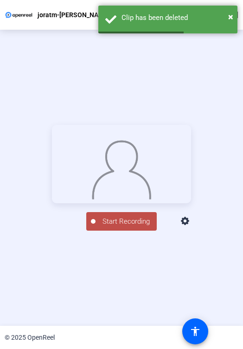
scroll to position [105, 0]
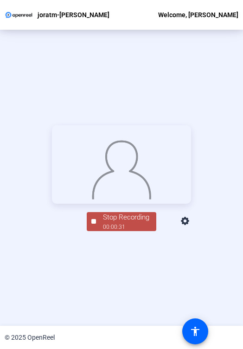
click at [126, 231] on div "00:00:31" at bounding box center [126, 227] width 46 height 8
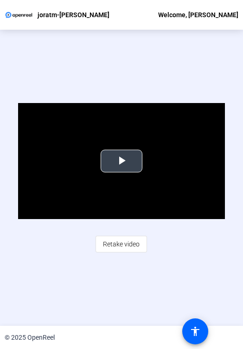
click at [122, 161] on span "Video Player" at bounding box center [122, 161] width 0 height 0
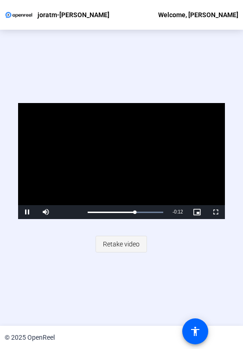
click at [115, 245] on span "Retake video" at bounding box center [121, 245] width 37 height 18
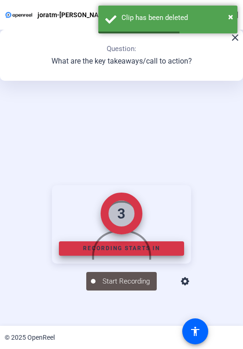
scroll to position [105, 0]
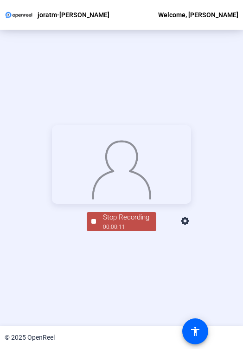
click at [105, 223] on div "Stop Recording" at bounding box center [126, 217] width 46 height 11
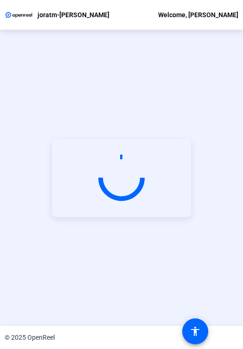
scroll to position [45, 0]
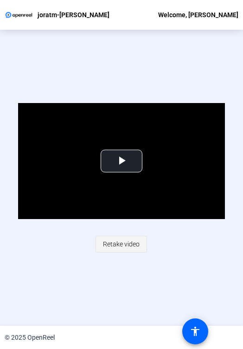
click at [119, 243] on span "Retake video" at bounding box center [121, 245] width 37 height 18
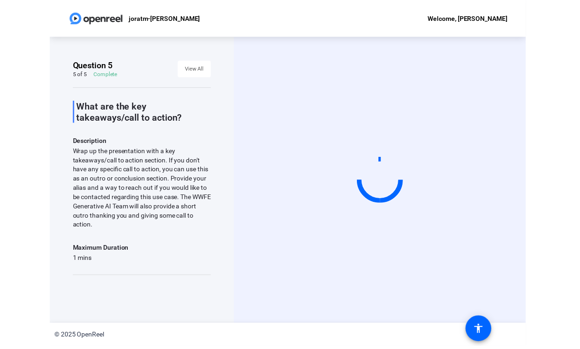
scroll to position [0, 0]
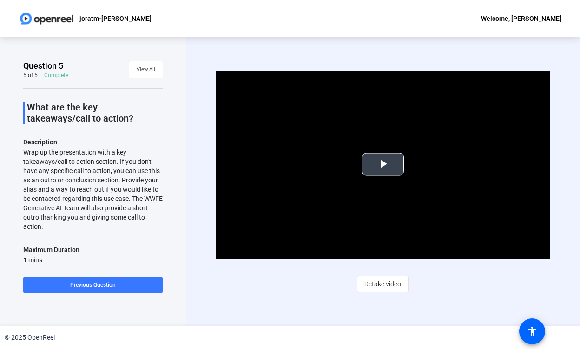
click at [383, 164] on span "Video Player" at bounding box center [383, 164] width 0 height 0
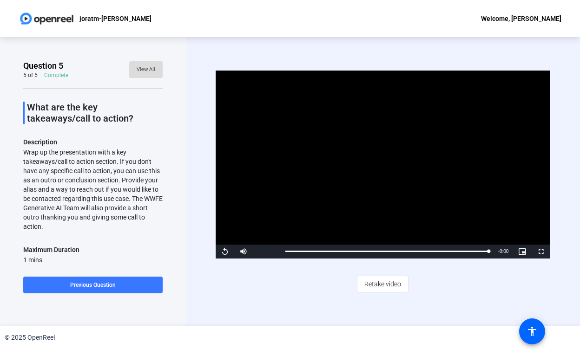
click at [152, 71] on span "View All" at bounding box center [146, 70] width 19 height 14
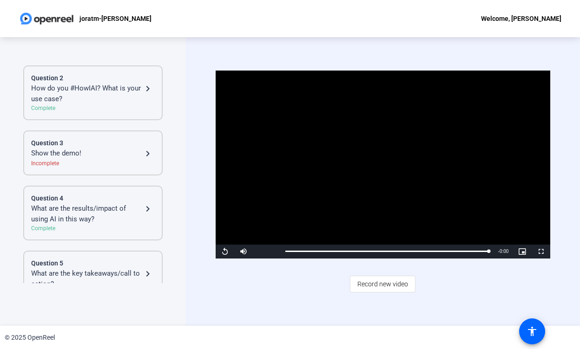
click at [110, 148] on div "Question 3" at bounding box center [93, 143] width 124 height 10
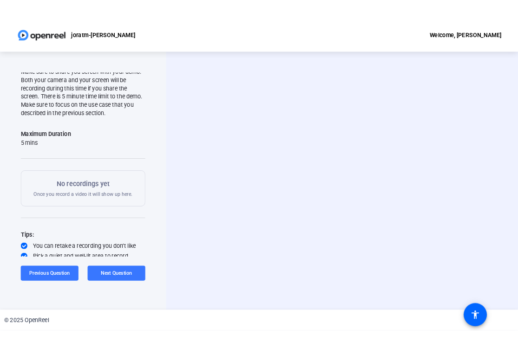
scroll to position [60, 0]
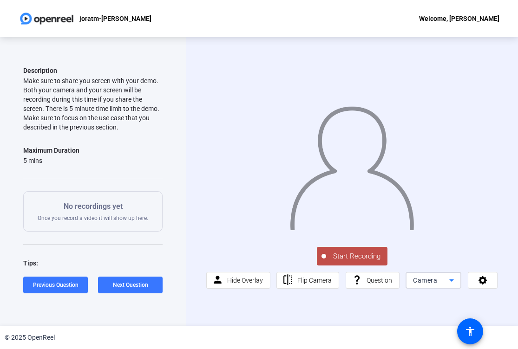
click at [446, 281] on icon at bounding box center [451, 280] width 11 height 11
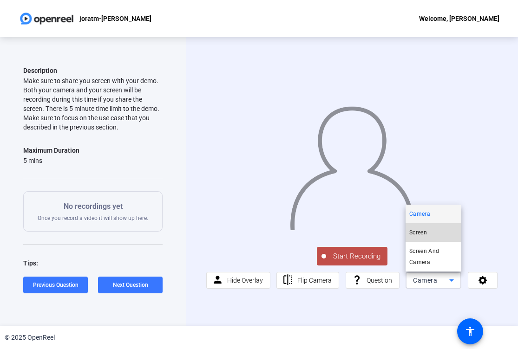
click at [431, 236] on mat-option "Screen" at bounding box center [434, 233] width 56 height 19
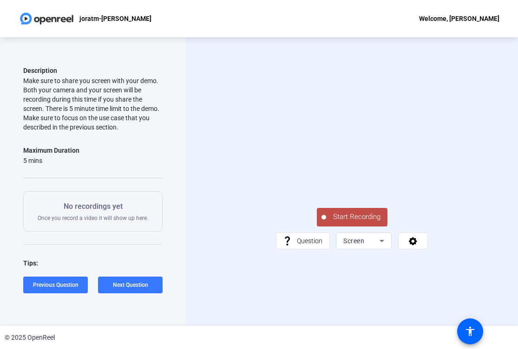
click at [357, 223] on span "Start Recording" at bounding box center [356, 217] width 61 height 11
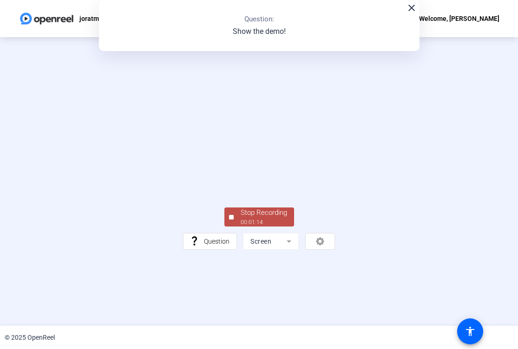
click at [257, 218] on div "Stop Recording" at bounding box center [264, 213] width 46 height 11
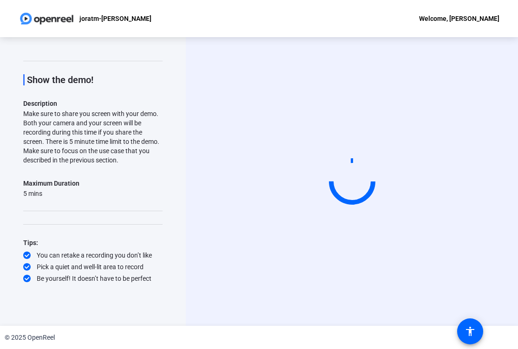
scroll to position [27, 0]
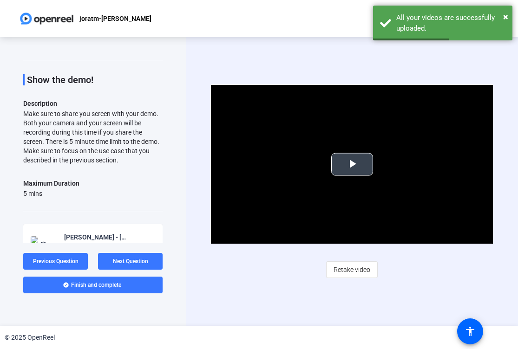
click at [352, 164] on span "Video Player" at bounding box center [352, 164] width 0 height 0
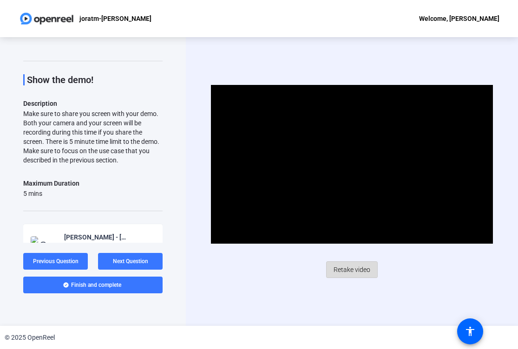
click at [352, 271] on span "Retake video" at bounding box center [352, 270] width 37 height 18
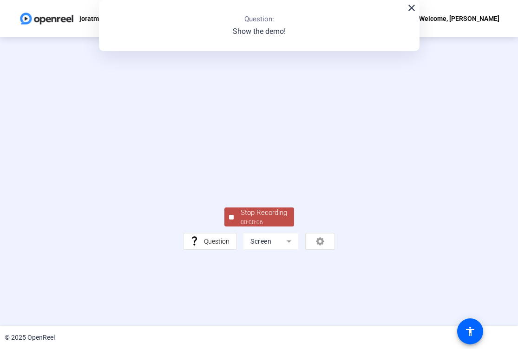
click at [275, 218] on div "Stop Recording" at bounding box center [264, 213] width 46 height 11
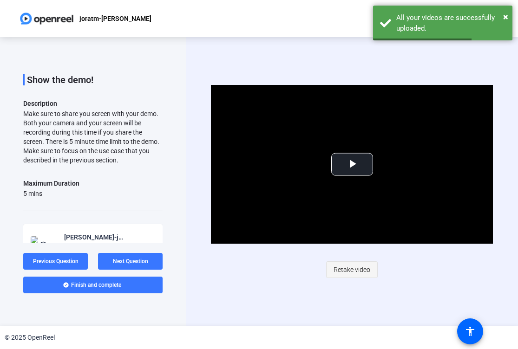
click at [348, 266] on span "Retake video" at bounding box center [352, 270] width 37 height 18
click at [352, 164] on span "Video Player" at bounding box center [352, 164] width 0 height 0
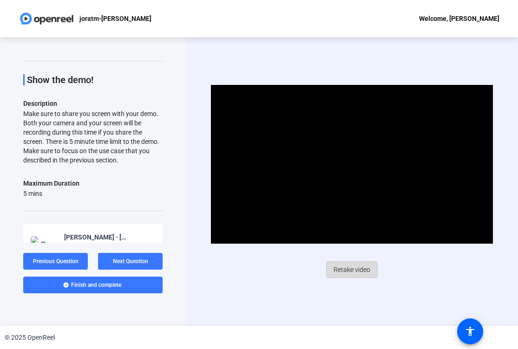
click at [349, 267] on span "Retake video" at bounding box center [352, 270] width 37 height 18
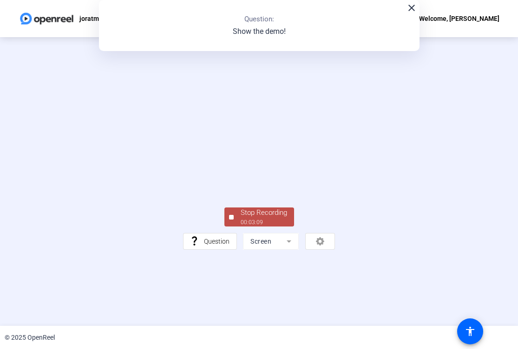
click at [281, 227] on div "00:03:09" at bounding box center [264, 222] width 46 height 8
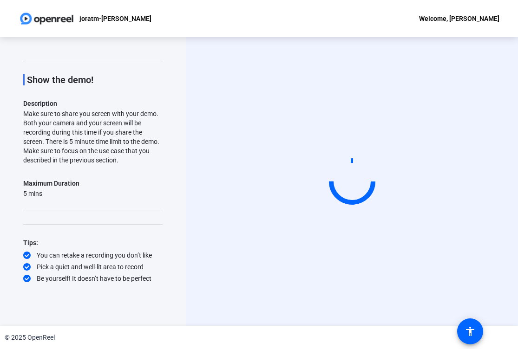
scroll to position [0, 0]
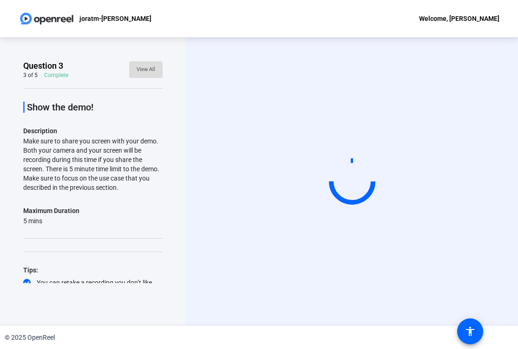
click at [141, 70] on span "View All" at bounding box center [146, 70] width 19 height 14
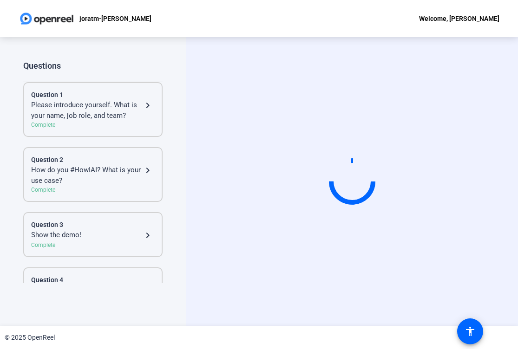
click at [118, 115] on div "Please introduce yourself. What is your name, job role, and team?" at bounding box center [86, 110] width 111 height 21
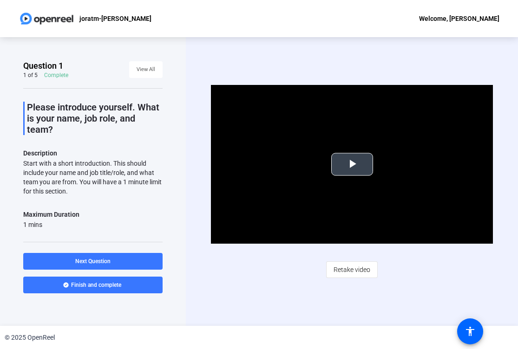
click at [352, 164] on span "Video Player" at bounding box center [352, 164] width 0 height 0
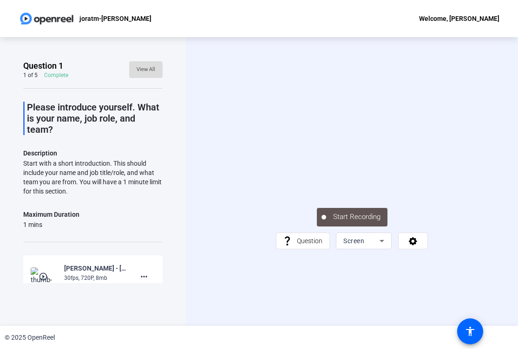
click at [145, 71] on span "View All" at bounding box center [146, 70] width 19 height 14
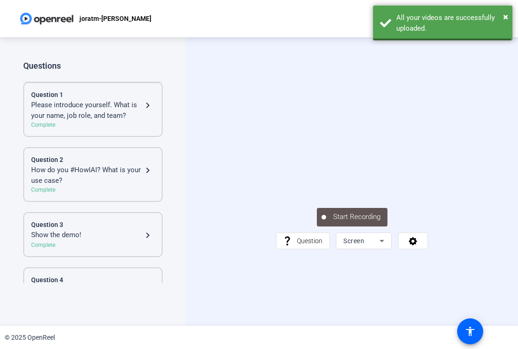
click at [93, 221] on div "Question 3" at bounding box center [93, 225] width 124 height 10
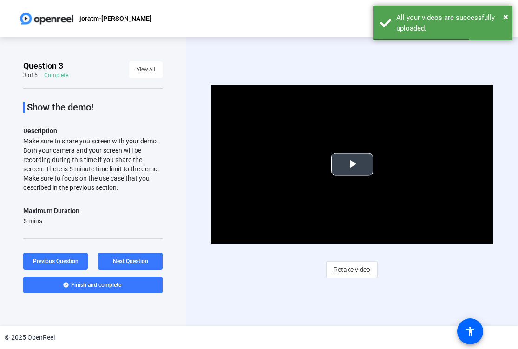
click at [352, 164] on span "Video Player" at bounding box center [352, 164] width 0 height 0
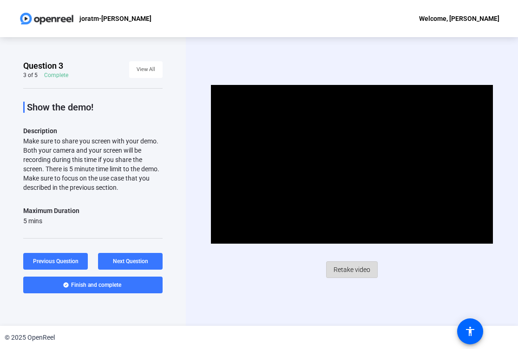
click at [355, 271] on span "Retake video" at bounding box center [352, 270] width 37 height 18
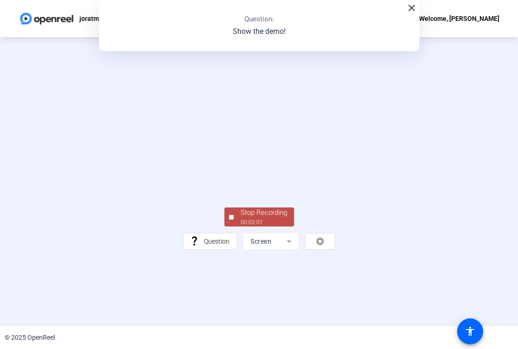
click at [266, 218] on div "Stop Recording" at bounding box center [264, 213] width 46 height 11
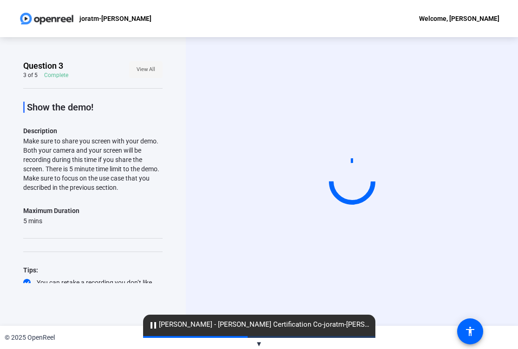
click at [145, 69] on span "View All" at bounding box center [146, 70] width 19 height 14
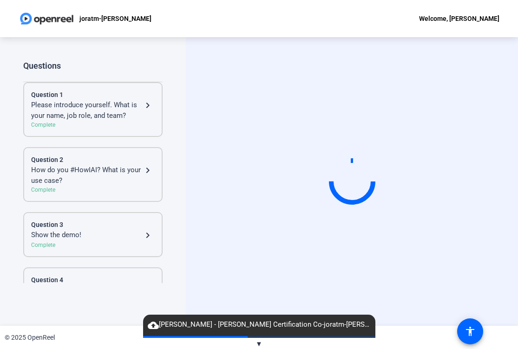
click at [99, 104] on div "Please introduce yourself. What is your name, job role, and team?" at bounding box center [86, 110] width 111 height 21
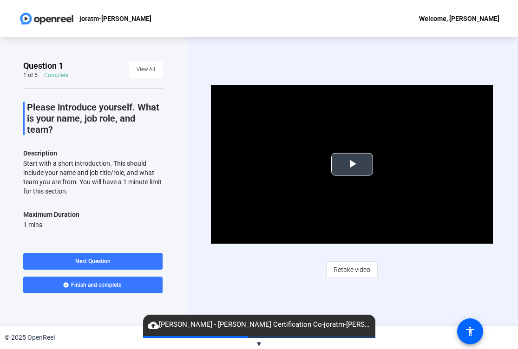
click at [352, 164] on span "Video Player" at bounding box center [352, 164] width 0 height 0
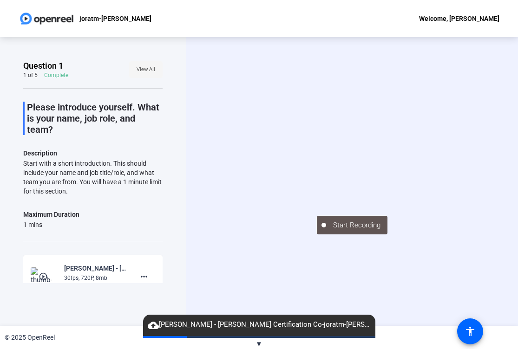
click at [149, 70] on span "View All" at bounding box center [146, 70] width 19 height 14
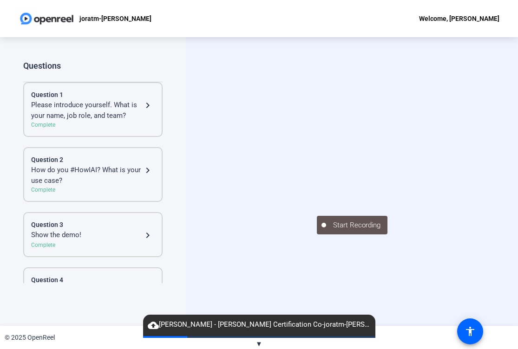
click at [96, 229] on div "Question 3" at bounding box center [93, 225] width 124 height 10
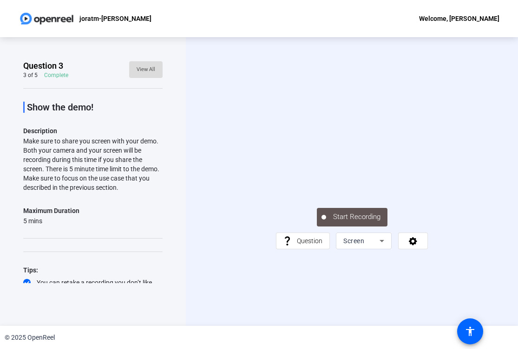
click at [146, 70] on span "View All" at bounding box center [146, 70] width 19 height 14
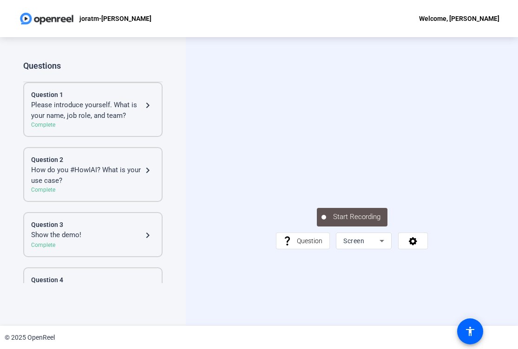
click at [74, 112] on div "Please introduce yourself. What is your name, job role, and team?" at bounding box center [86, 110] width 111 height 21
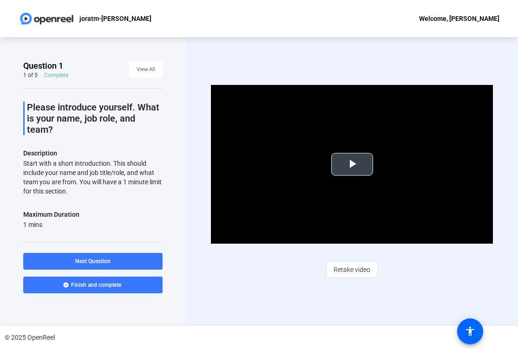
click at [352, 164] on span "Video Player" at bounding box center [352, 164] width 0 height 0
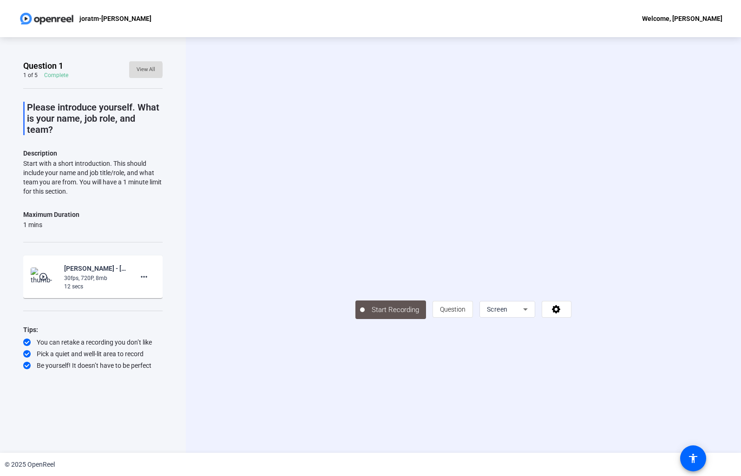
click at [144, 70] on span "View All" at bounding box center [146, 70] width 19 height 14
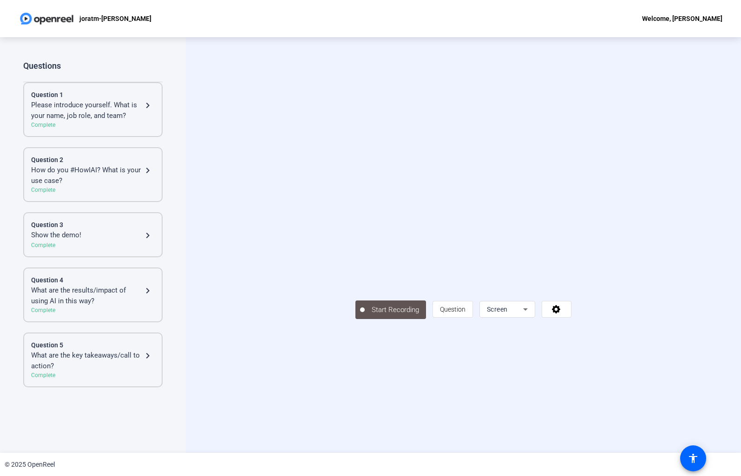
click at [108, 120] on div "Please introduce yourself. What is your name, job role, and team?" at bounding box center [86, 110] width 111 height 21
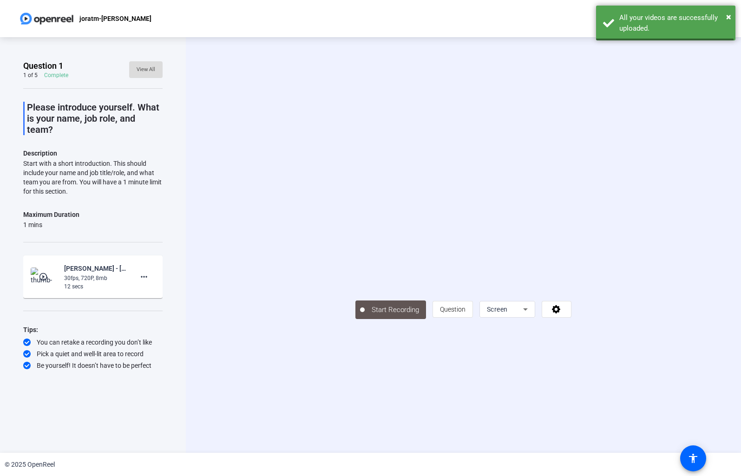
click at [144, 72] on span "View All" at bounding box center [146, 70] width 19 height 14
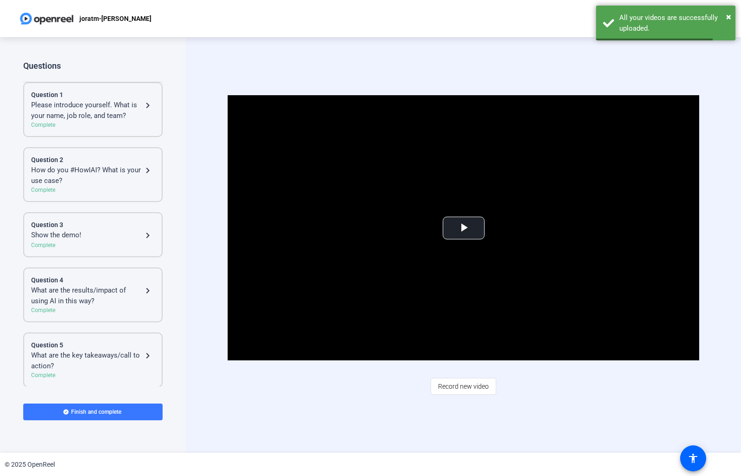
click at [97, 366] on div "What are the key takeaways/call to action?" at bounding box center [86, 360] width 111 height 21
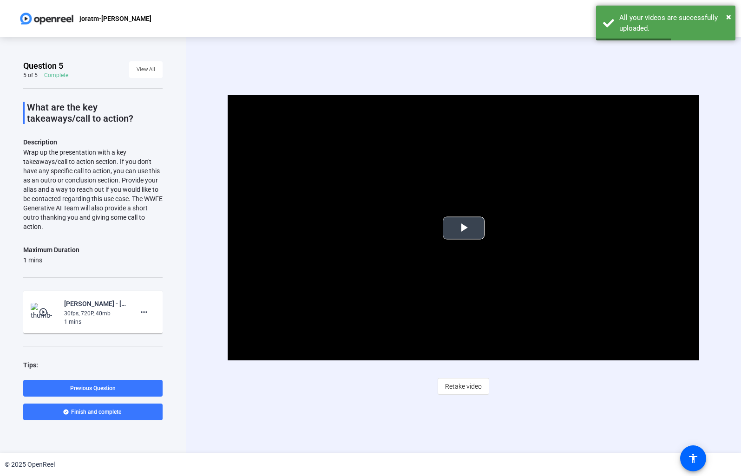
click at [464, 228] on span "Video Player" at bounding box center [464, 228] width 0 height 0
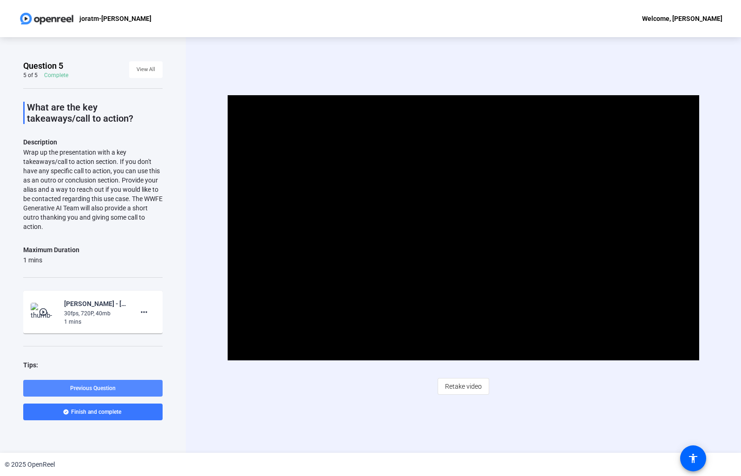
click at [104, 386] on span "Previous Question" at bounding box center [93, 388] width 46 height 7
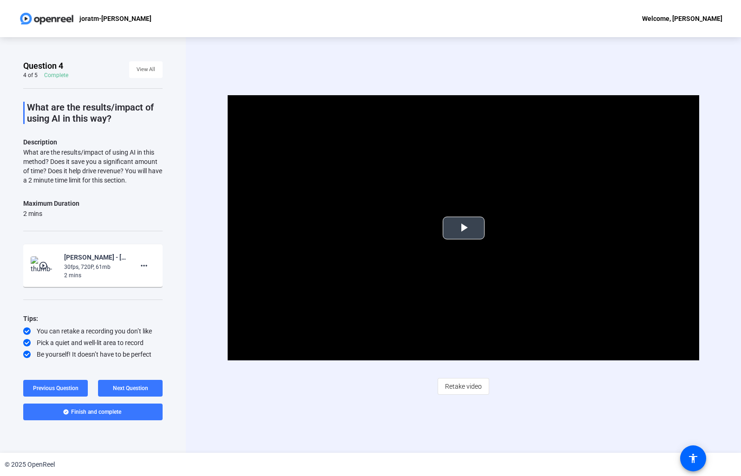
click at [464, 228] on span "Video Player" at bounding box center [464, 228] width 0 height 0
click at [65, 387] on span "Previous Question" at bounding box center [56, 388] width 46 height 7
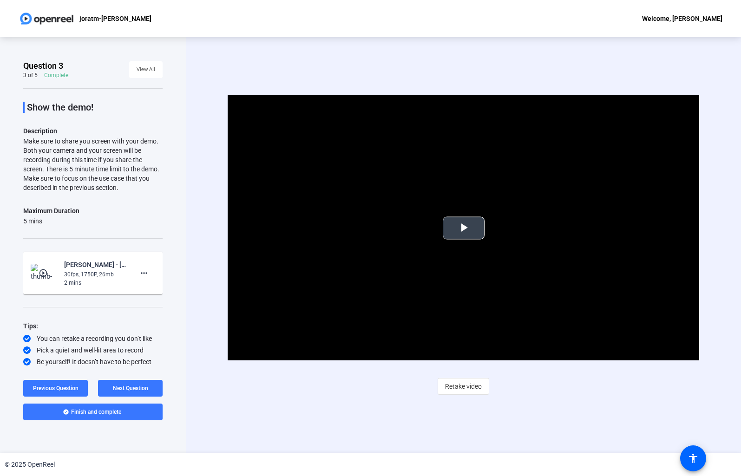
click at [464, 228] on span "Video Player" at bounding box center [464, 228] width 0 height 0
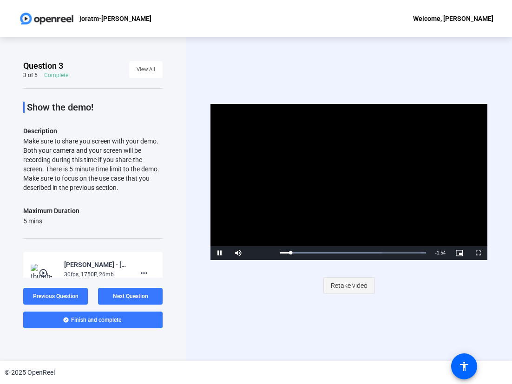
click at [342, 286] on span "Retake video" at bounding box center [349, 286] width 37 height 18
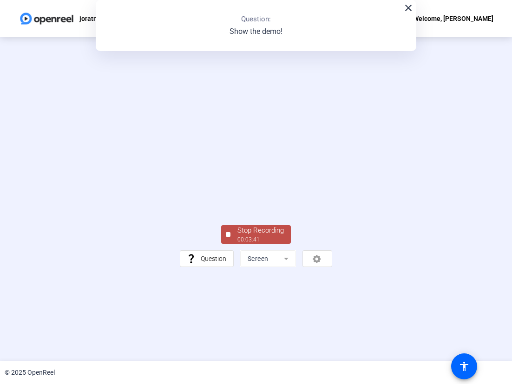
click at [273, 236] on div "Stop Recording" at bounding box center [260, 230] width 46 height 11
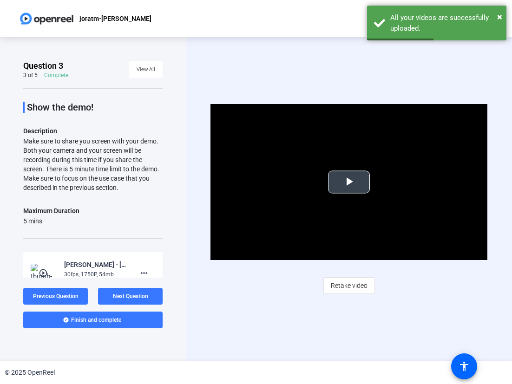
click at [349, 182] on span "Video Player" at bounding box center [349, 182] width 0 height 0
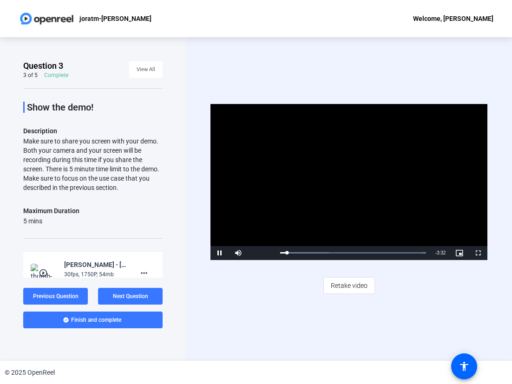
click at [358, 303] on div "Video Player is loading. Play Video Pause Mute Current Time 0:10 / Duration 3:4…" at bounding box center [349, 199] width 326 height 324
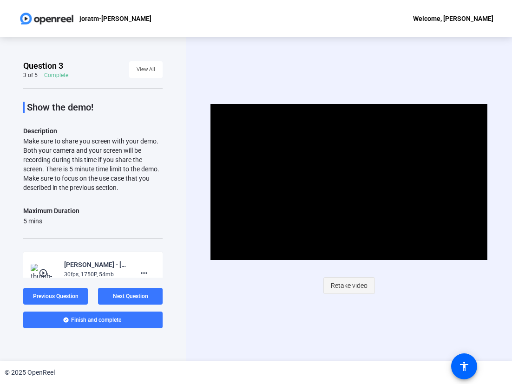
click at [351, 288] on span "Retake video" at bounding box center [349, 286] width 37 height 18
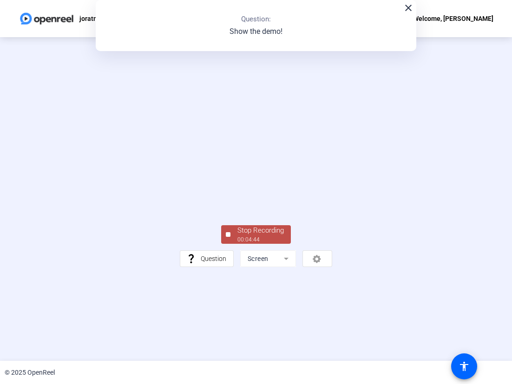
click at [268, 244] on div "00:04:44" at bounding box center [260, 240] width 46 height 8
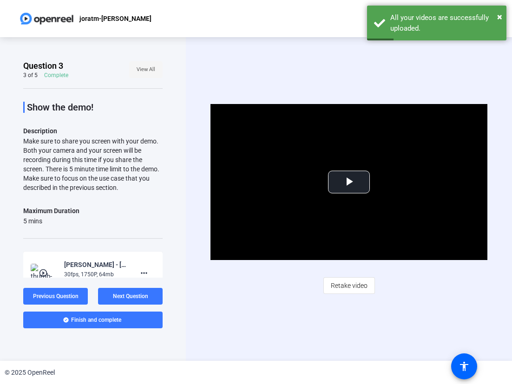
click at [150, 68] on span "View All" at bounding box center [146, 70] width 19 height 14
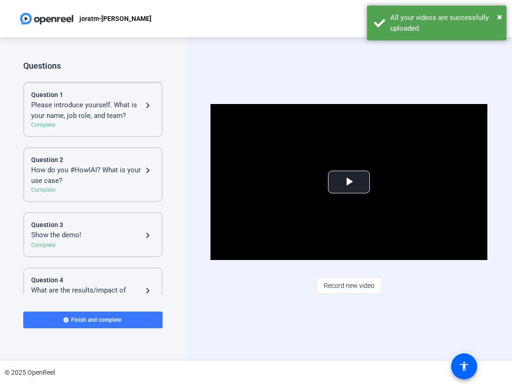
click at [105, 112] on div "Please introduce yourself. What is your name, job role, and team?" at bounding box center [86, 110] width 111 height 21
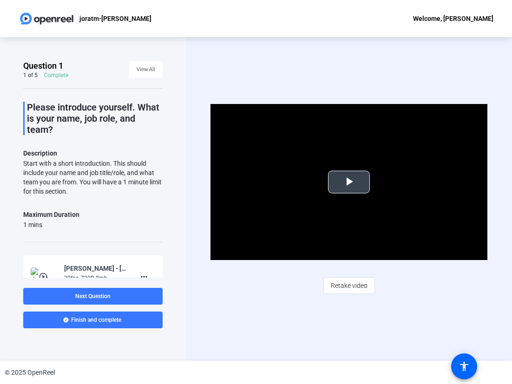
click at [349, 182] on span "Video Player" at bounding box center [349, 182] width 0 height 0
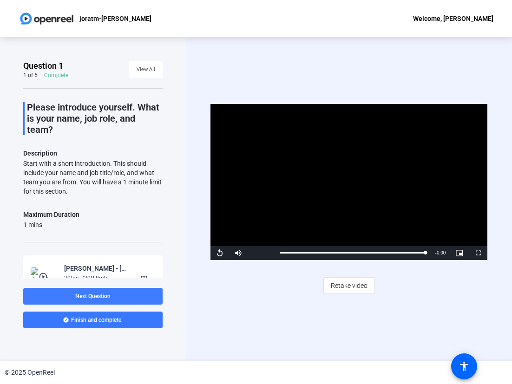
click at [102, 299] on span "Next Question" at bounding box center [92, 296] width 35 height 7
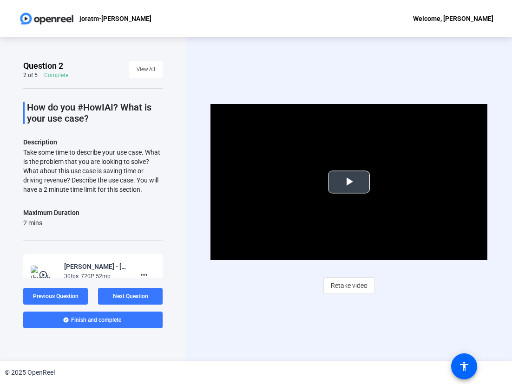
click at [349, 182] on span "Video Player" at bounding box center [349, 182] width 0 height 0
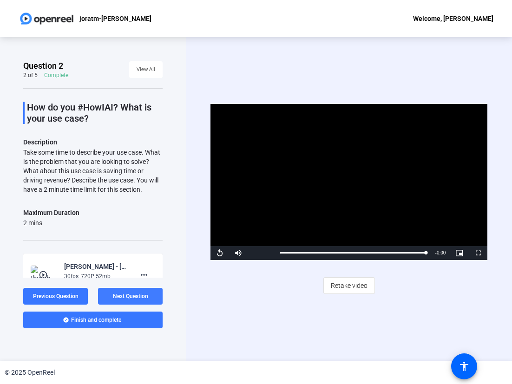
click at [125, 295] on span "Next Question" at bounding box center [130, 296] width 35 height 7
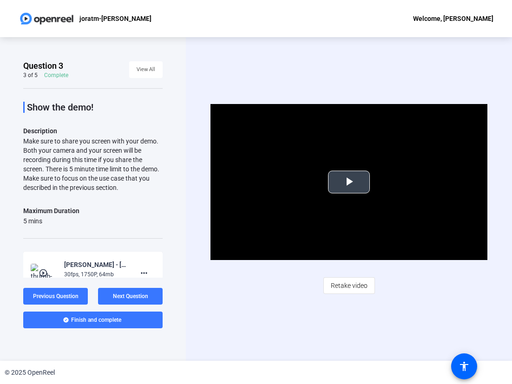
click at [349, 182] on span "Video Player" at bounding box center [349, 182] width 0 height 0
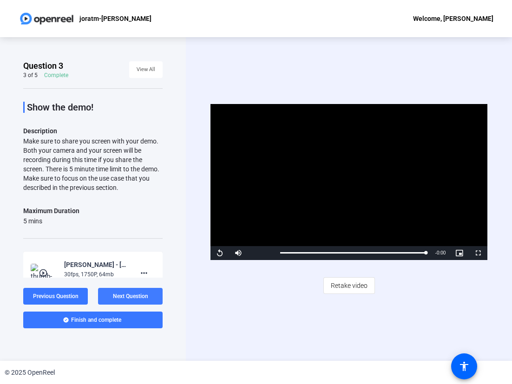
click at [129, 297] on span "Next Question" at bounding box center [130, 296] width 35 height 7
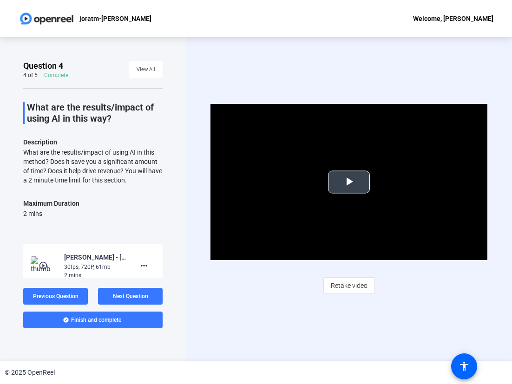
click at [349, 182] on span "Video Player" at bounding box center [349, 182] width 0 height 0
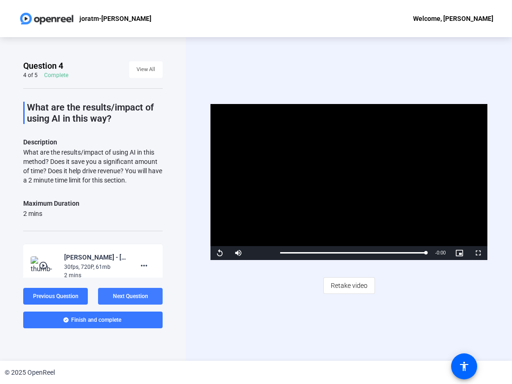
click at [136, 296] on span "Next Question" at bounding box center [130, 296] width 35 height 7
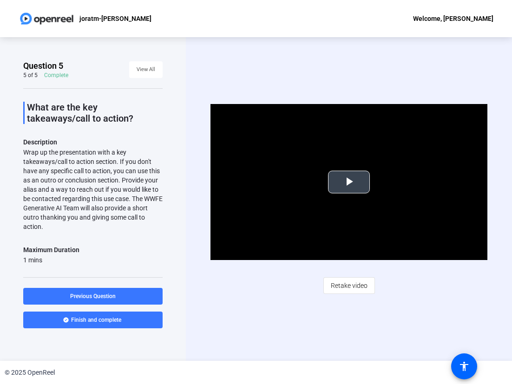
click at [349, 182] on span "Video Player" at bounding box center [349, 182] width 0 height 0
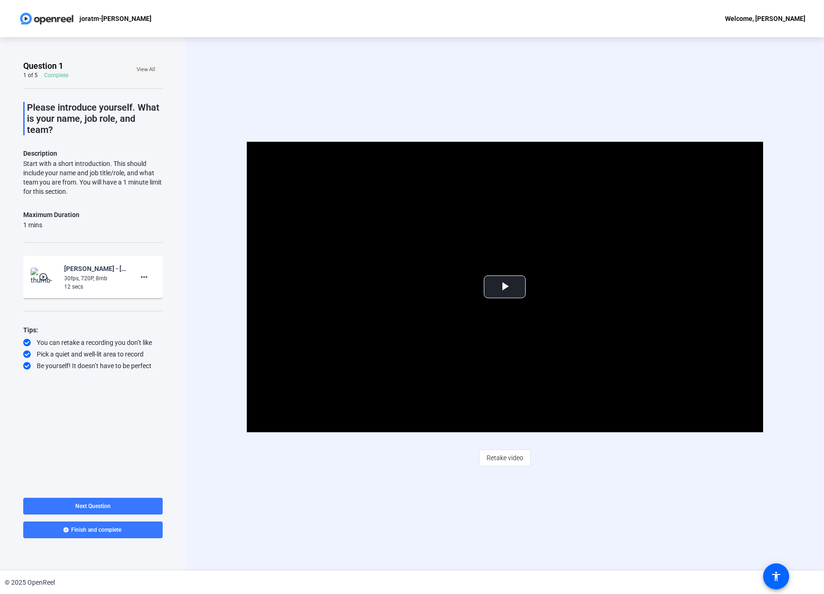
click at [140, 67] on span "View All" at bounding box center [146, 70] width 19 height 14
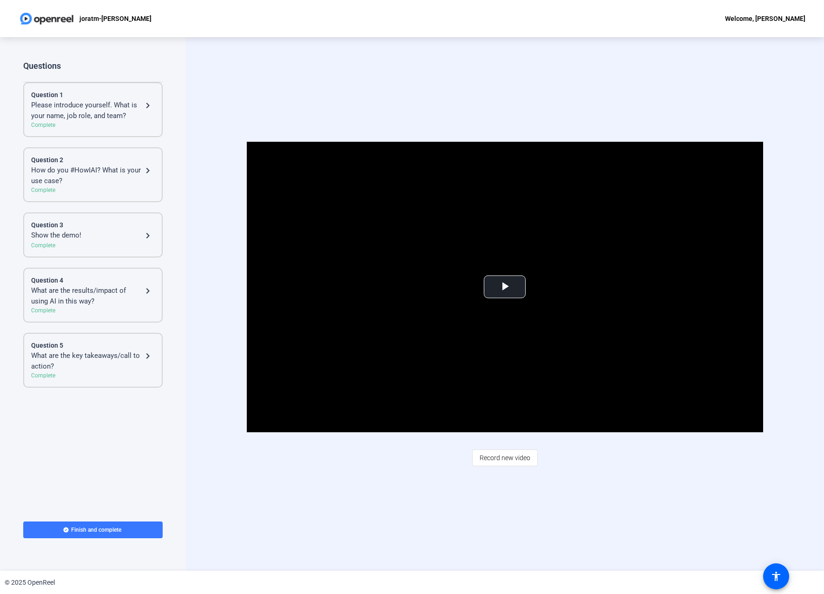
click at [98, 116] on div "Please introduce yourself. What is your name, job role, and team?" at bounding box center [86, 110] width 111 height 21
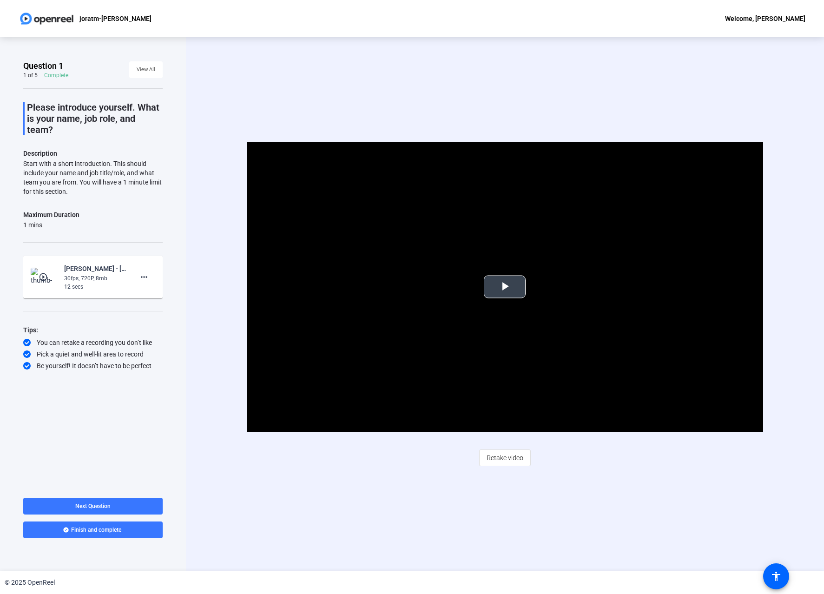
click at [505, 287] on span "Video Player" at bounding box center [505, 287] width 0 height 0
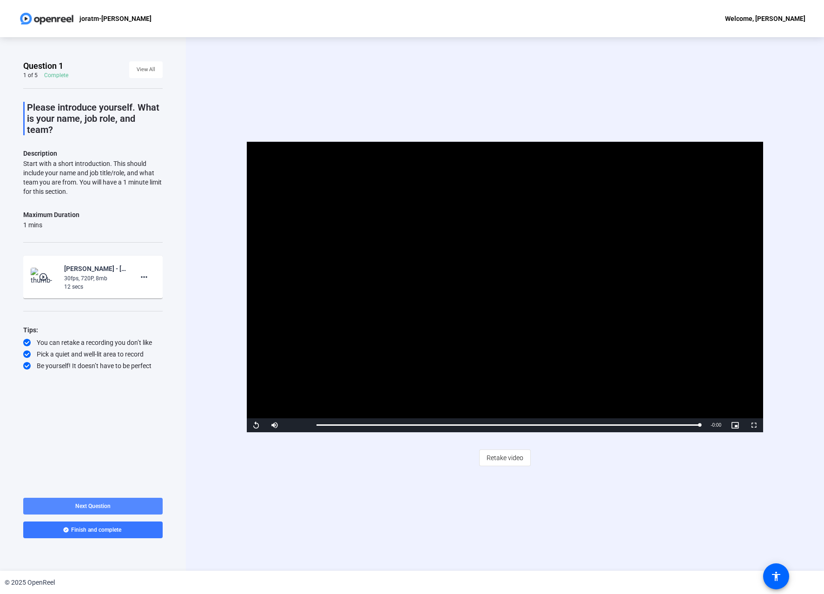
click at [95, 505] on span "Next Question" at bounding box center [92, 506] width 35 height 7
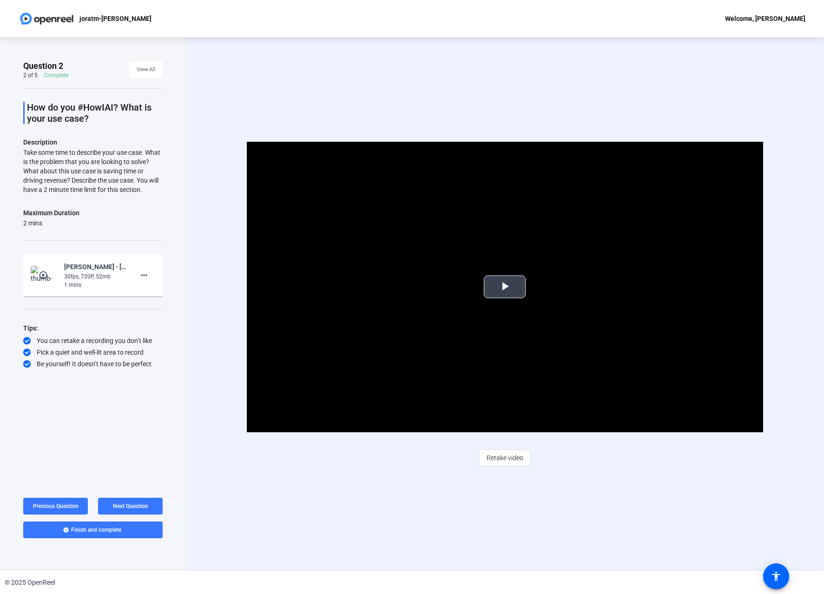
click at [505, 287] on span "Video Player" at bounding box center [505, 287] width 0 height 0
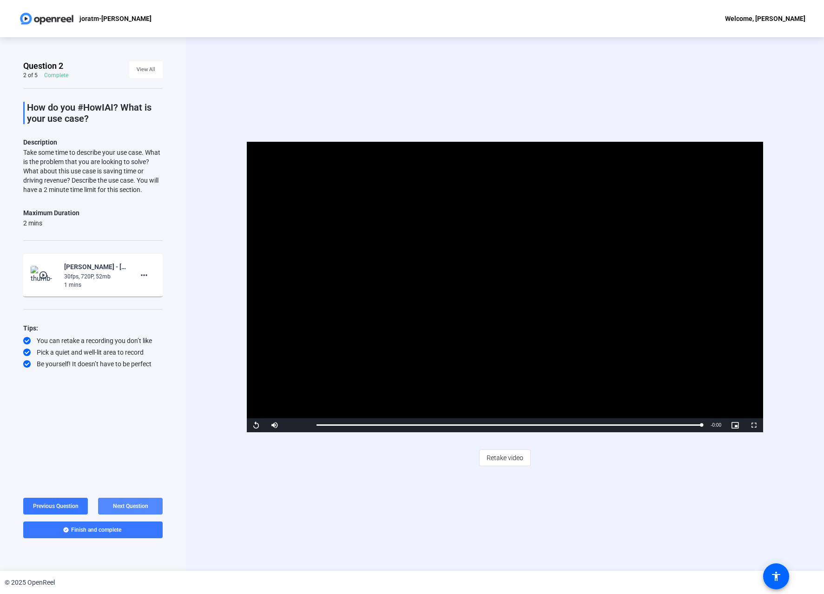
click at [135, 507] on span "Next Question" at bounding box center [130, 506] width 35 height 7
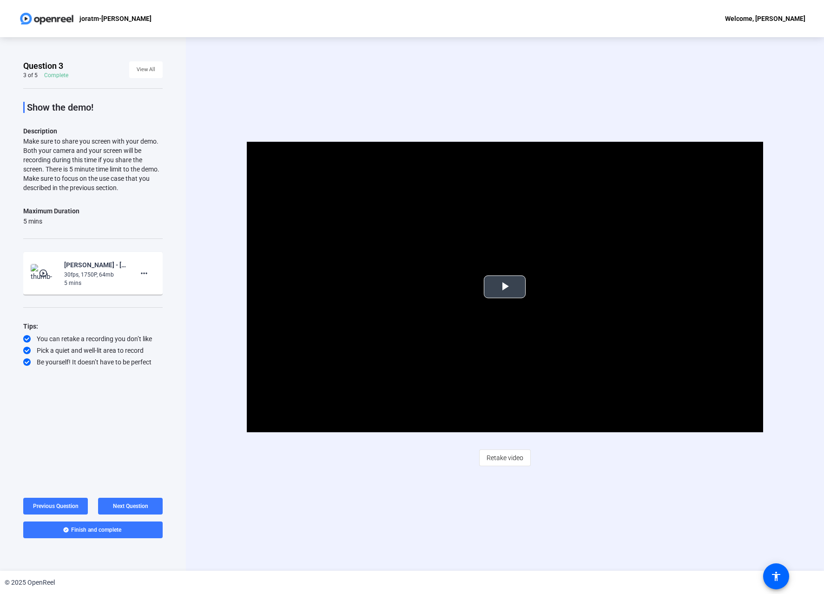
click at [505, 287] on span "Video Player" at bounding box center [505, 287] width 0 height 0
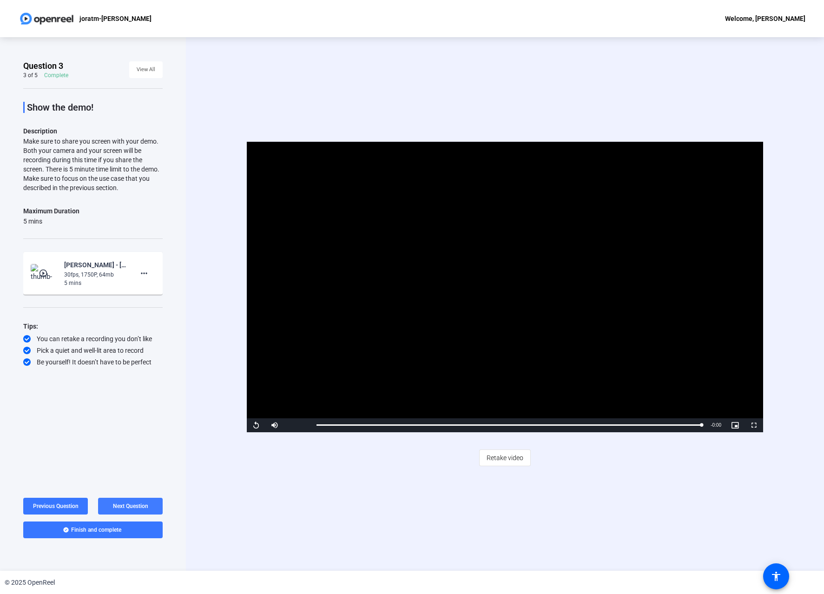
click at [136, 505] on span "Next Question" at bounding box center [130, 506] width 35 height 7
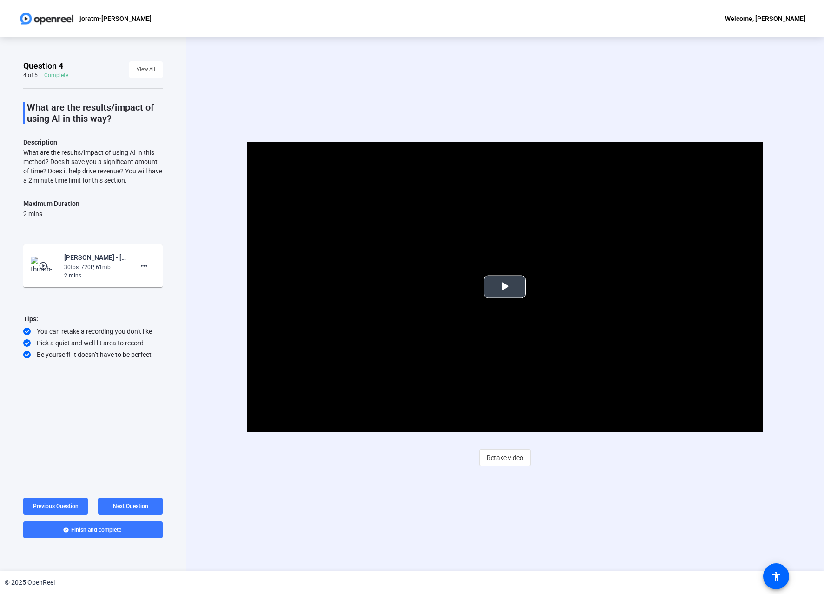
click at [505, 287] on span "Video Player" at bounding box center [505, 287] width 0 height 0
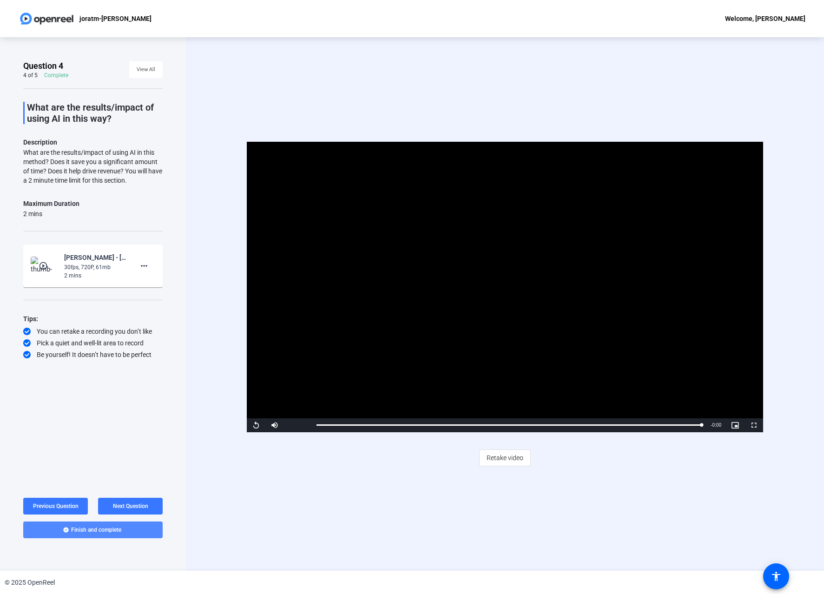
click at [98, 528] on span "Finish and complete" at bounding box center [96, 529] width 50 height 7
